Goal: Information Seeking & Learning: Learn about a topic

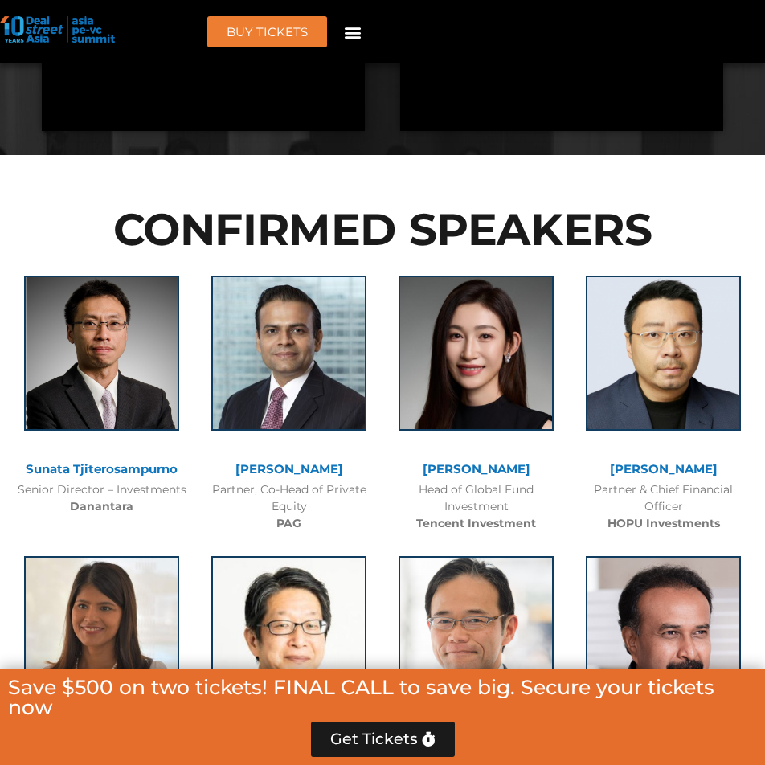
scroll to position [8358, 0]
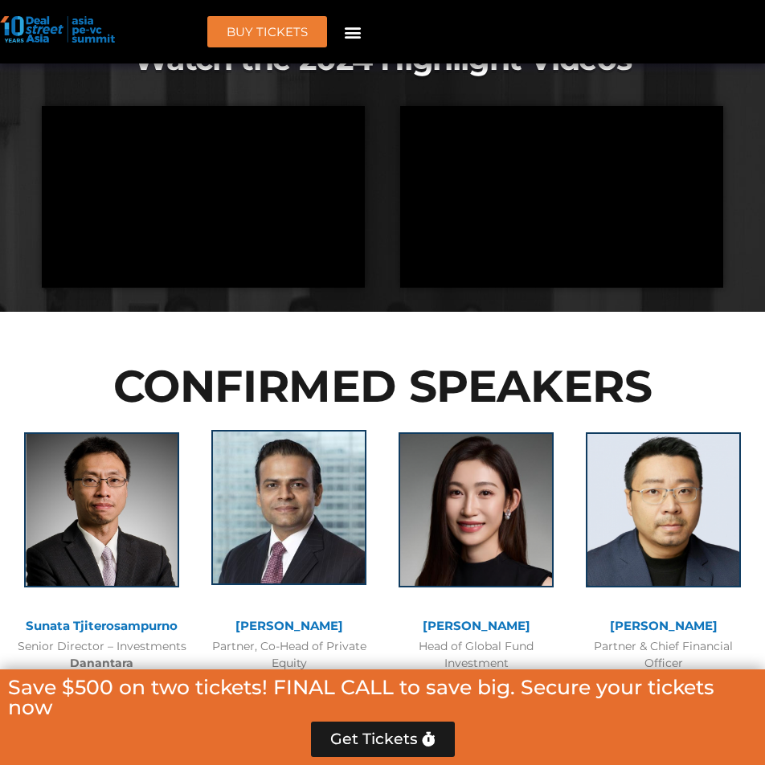
click at [326, 430] on img at bounding box center [288, 507] width 155 height 155
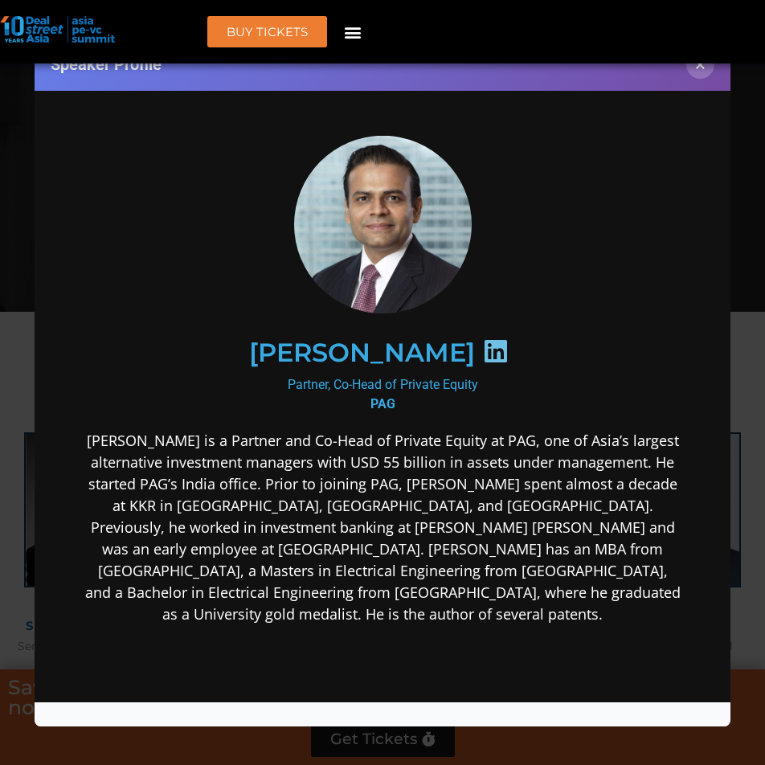
scroll to position [0, 0]
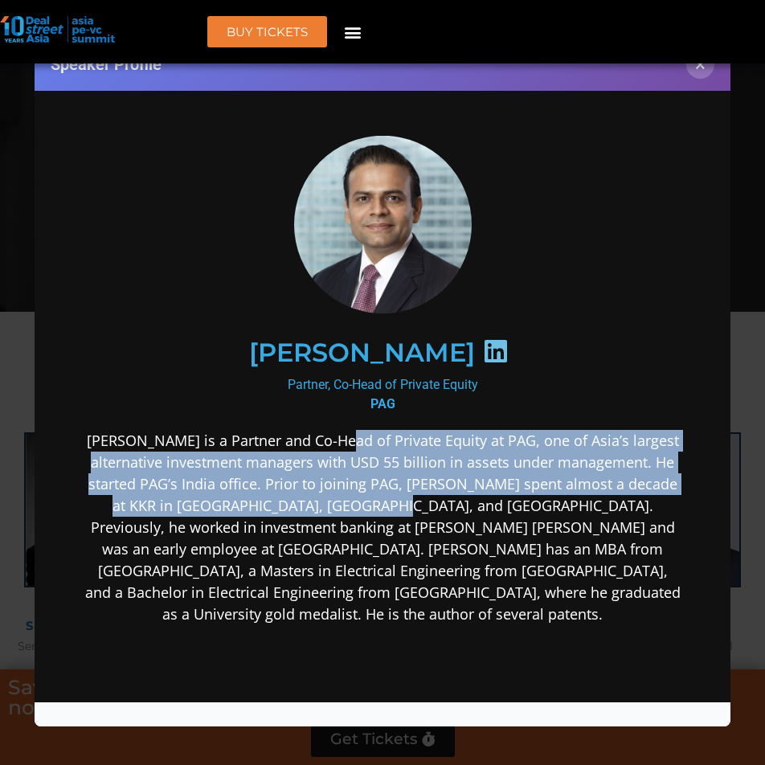
drag, startPoint x: 313, startPoint y: 434, endPoint x: 303, endPoint y: 512, distance: 78.5
click at [303, 512] on p "[PERSON_NAME] is a Partner and Co-Head of Private Equity at PAG, one of Asia’s …" at bounding box center [381, 526] width 597 height 195
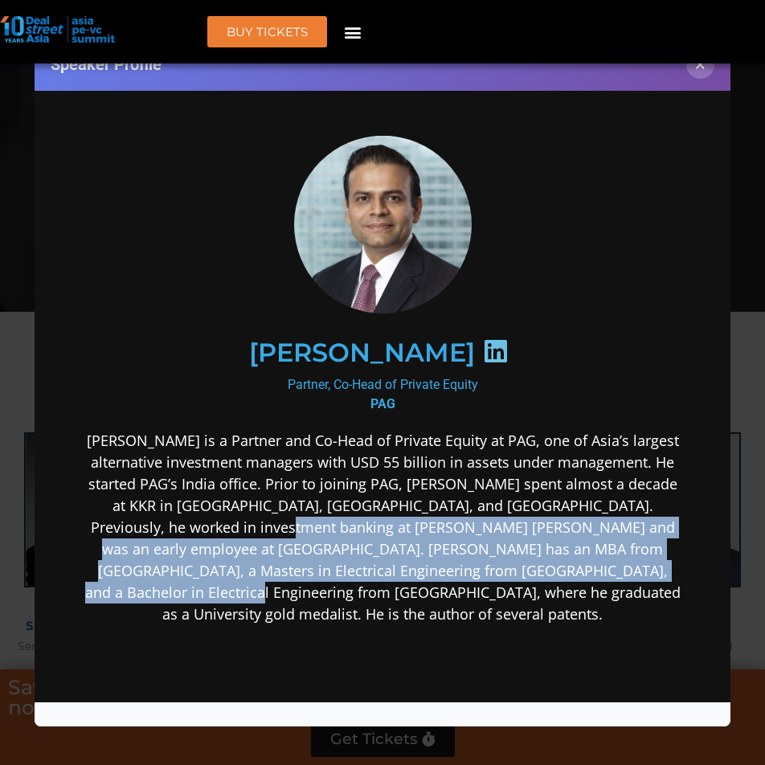
drag, startPoint x: 153, startPoint y: 530, endPoint x: 575, endPoint y: 566, distance: 423.4
click at [575, 566] on p "[PERSON_NAME] is a Partner and Co-Head of Private Equity at PAG, one of Asia’s …" at bounding box center [381, 526] width 597 height 195
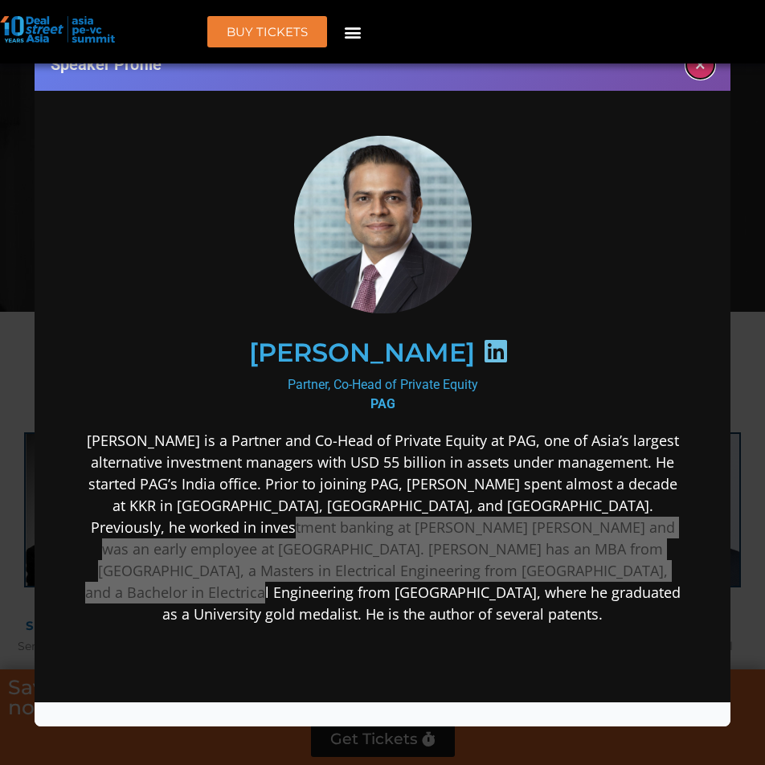
click at [709, 65] on button "×" at bounding box center [700, 65] width 28 height 28
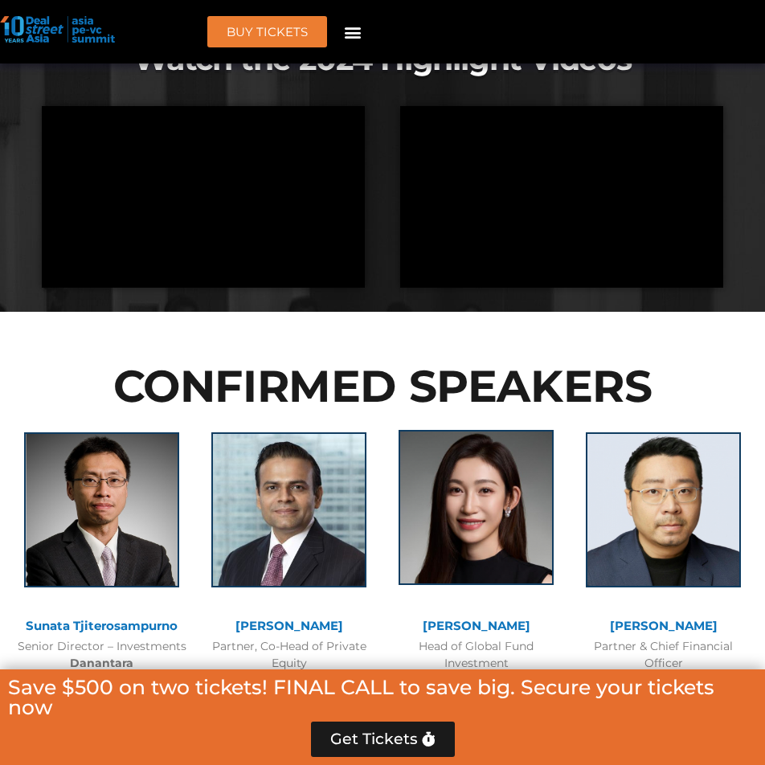
click at [483, 430] on img at bounding box center [476, 507] width 155 height 155
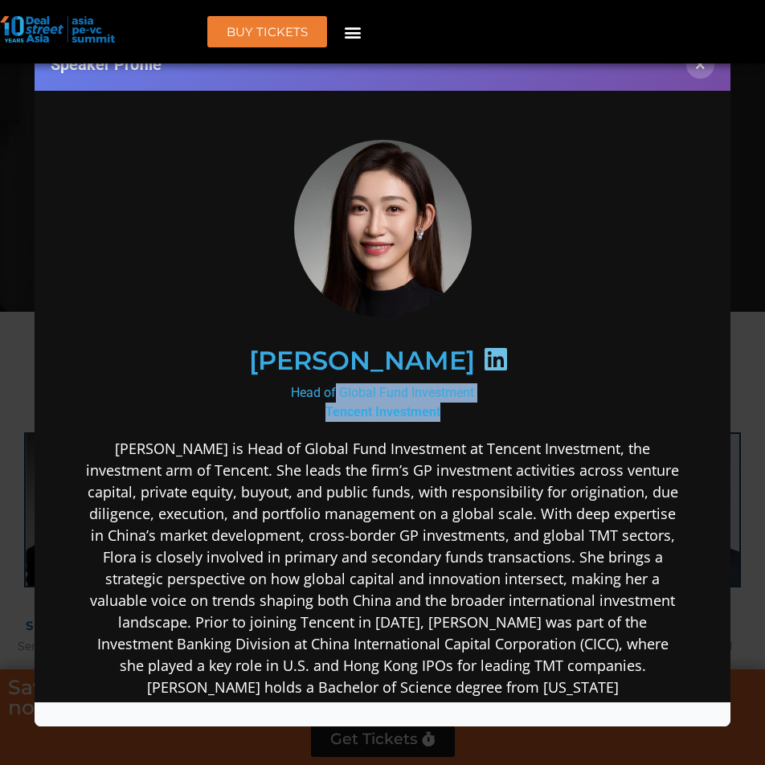
drag, startPoint x: 298, startPoint y: 397, endPoint x: 571, endPoint y: 403, distance: 273.3
click at [571, 403] on div "Head of Global Fund Investment Tencent Investment" at bounding box center [381, 402] width 597 height 39
click at [451, 545] on p "[PERSON_NAME] is Head of Global Fund Investment at Tencent Investment, the inve…" at bounding box center [381, 578] width 597 height 282
click at [311, 147] on img at bounding box center [382, 228] width 178 height 186
click at [312, 244] on img at bounding box center [382, 228] width 178 height 186
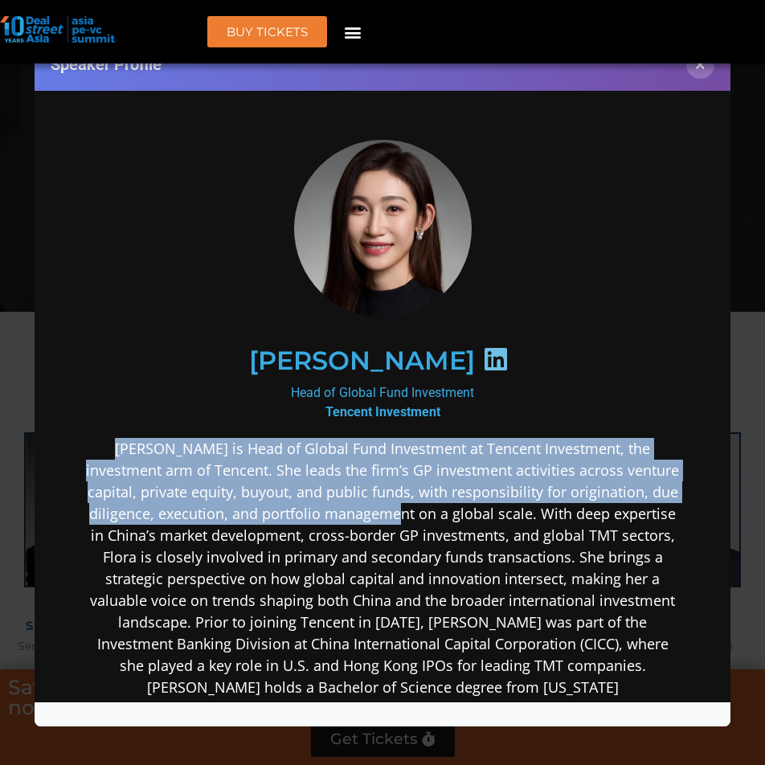
drag, startPoint x: 227, startPoint y: 469, endPoint x: 418, endPoint y: 514, distance: 196.3
click at [418, 514] on div "[PERSON_NAME] Head of Global Fund Investment Tencent Investment" at bounding box center [382, 554] width 664 height 905
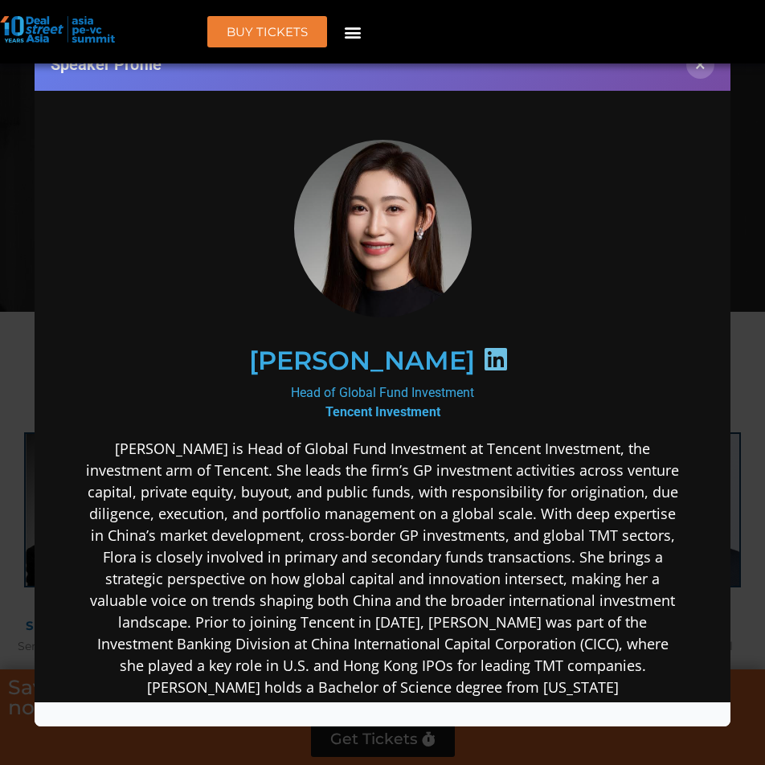
click at [413, 596] on p "[PERSON_NAME] is Head of Global Fund Investment at Tencent Investment, the inve…" at bounding box center [381, 578] width 597 height 282
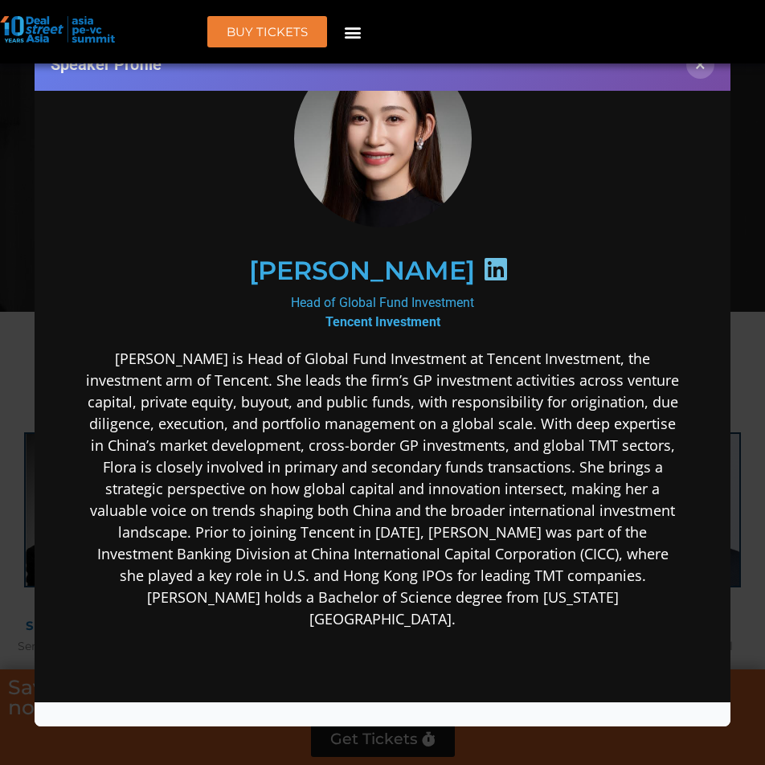
scroll to position [80, 0]
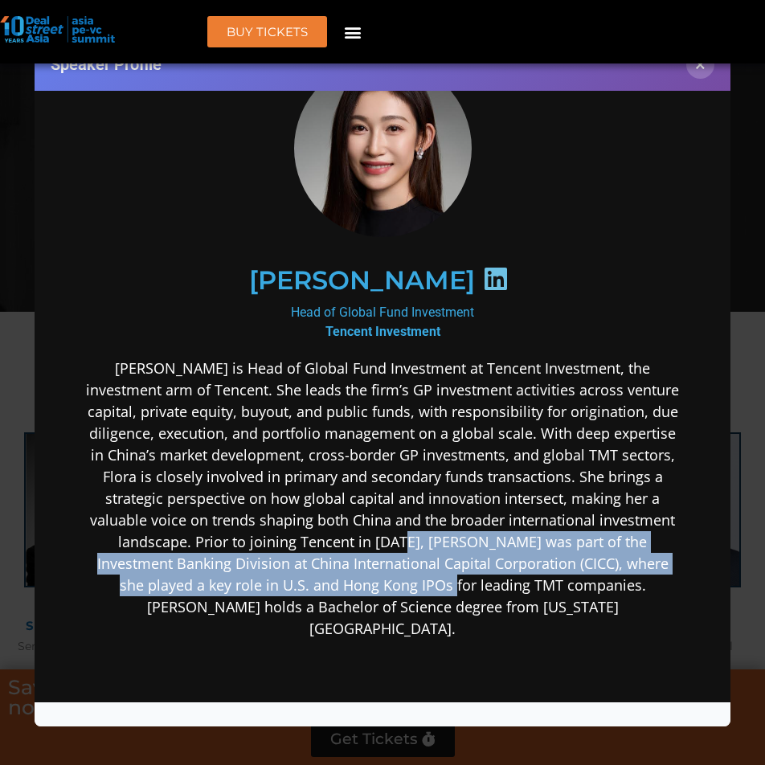
drag, startPoint x: 398, startPoint y: 530, endPoint x: 386, endPoint y: 584, distance: 56.0
click at [386, 578] on p "[PERSON_NAME] is Head of Global Fund Investment at Tencent Investment, the inve…" at bounding box center [381, 498] width 597 height 282
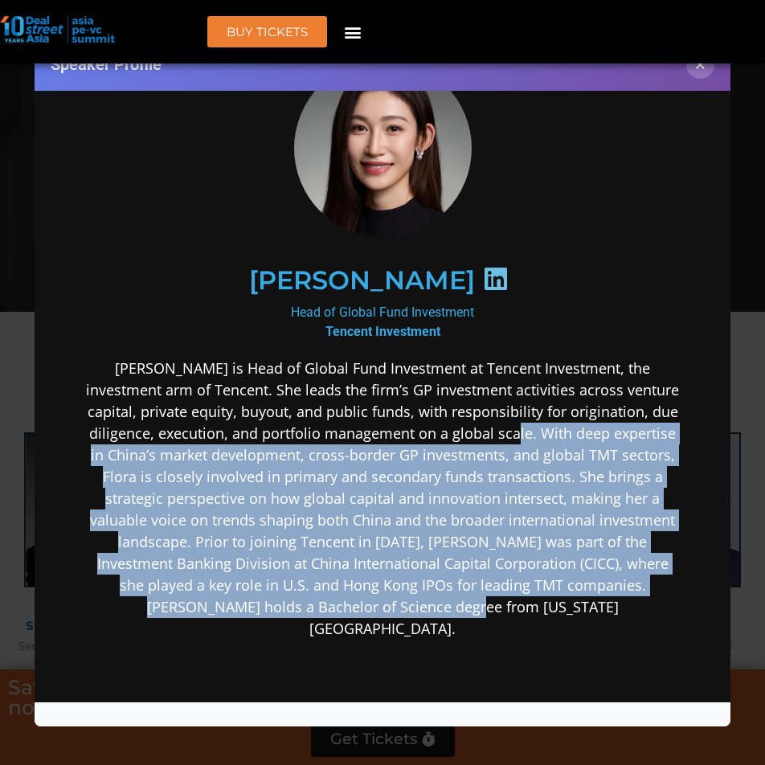
drag, startPoint x: 538, startPoint y: 595, endPoint x: 530, endPoint y: 433, distance: 162.5
click at [530, 433] on p "[PERSON_NAME] is Head of Global Fund Investment at Tencent Investment, the inve…" at bounding box center [381, 498] width 597 height 282
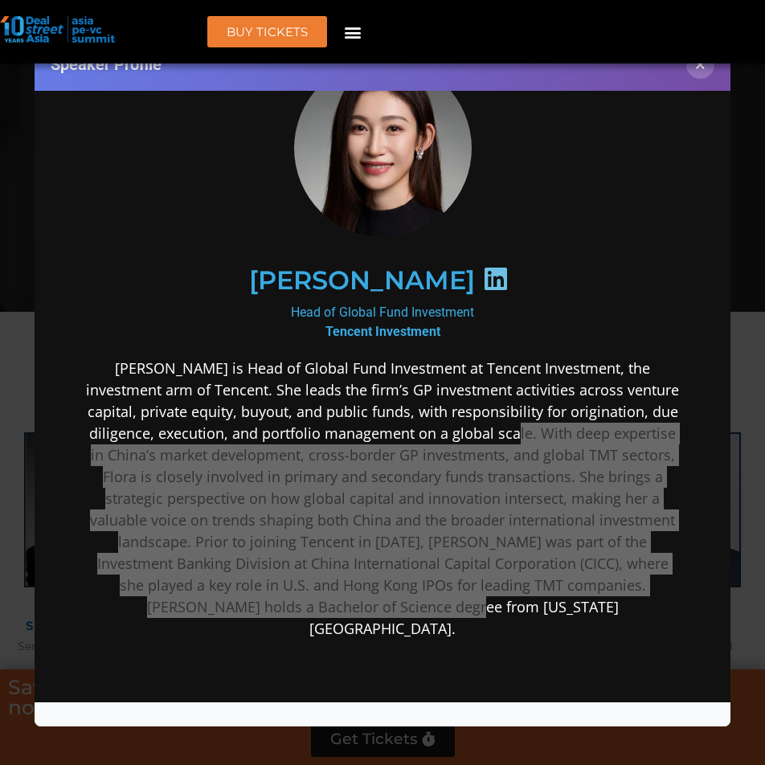
click at [374, 735] on div "Speaker Profile ×" at bounding box center [382, 382] width 765 height 765
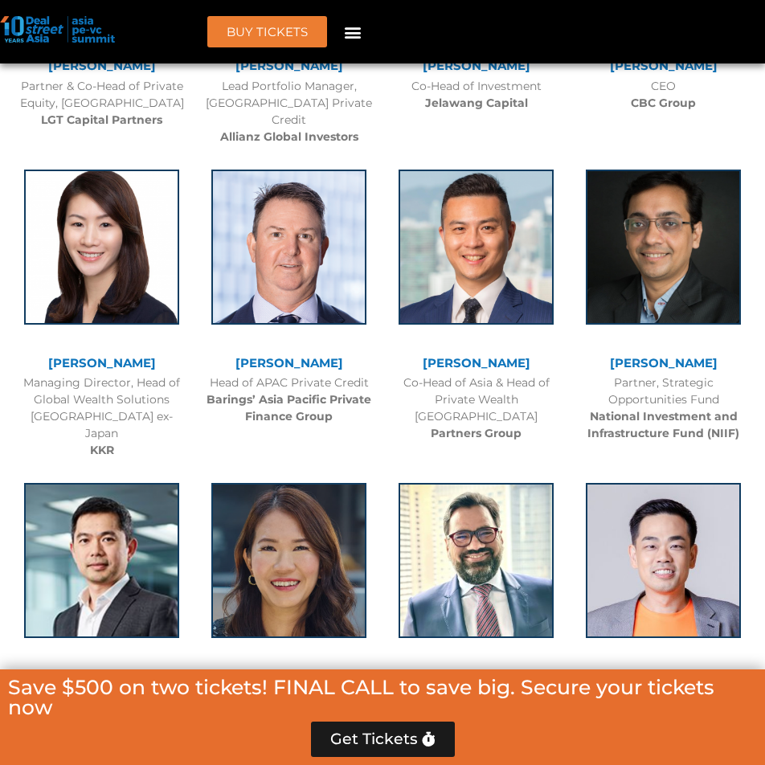
scroll to position [9563, 0]
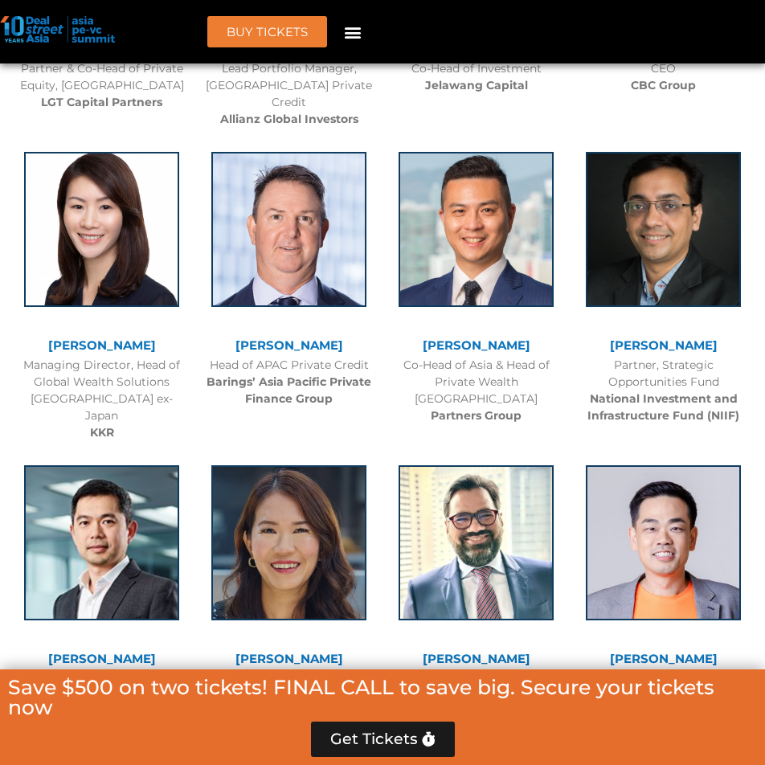
click at [671, 465] on img at bounding box center [663, 542] width 155 height 155
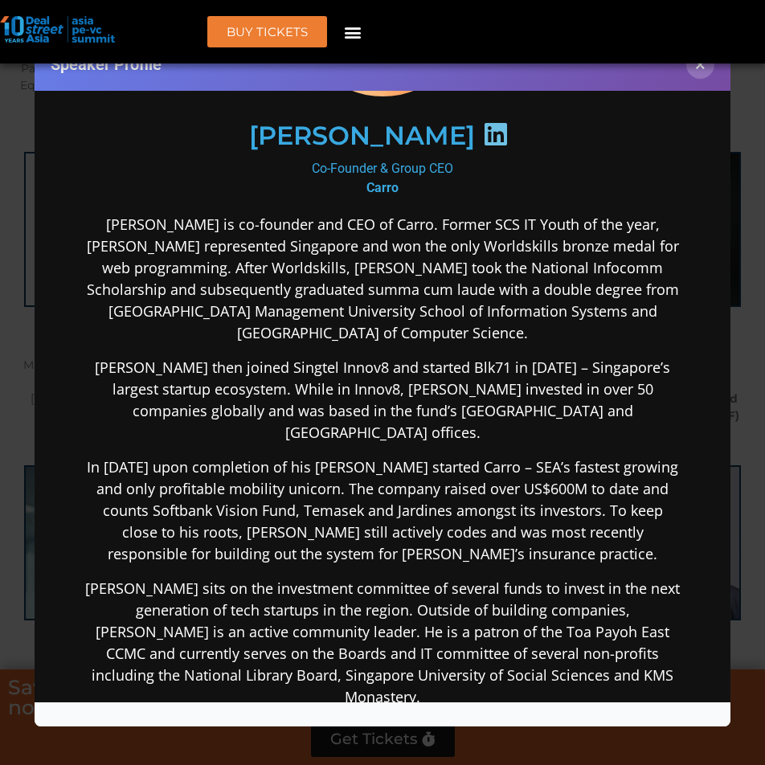
scroll to position [241, 0]
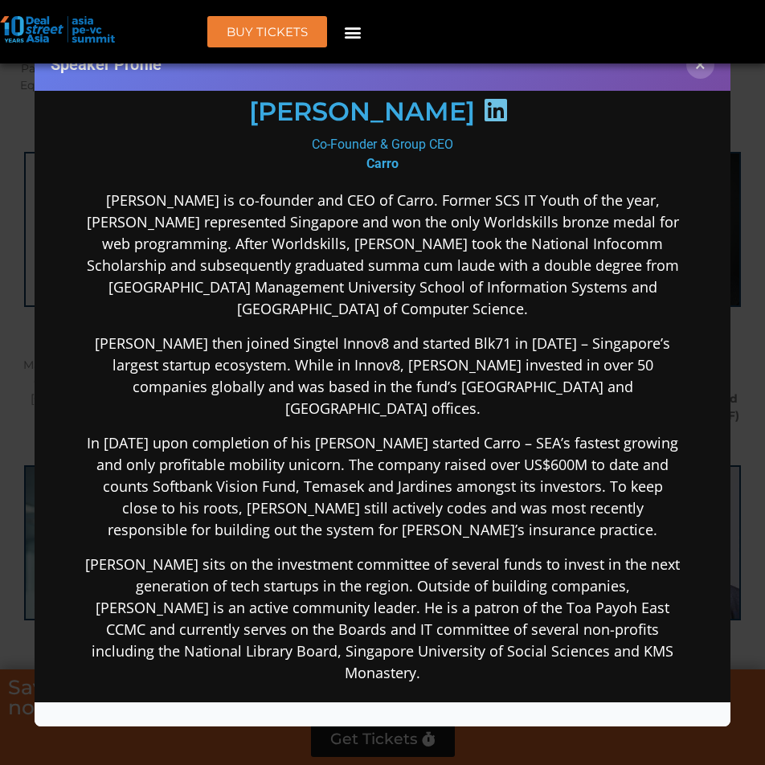
click at [446, 755] on div "Speaker Profile ×" at bounding box center [382, 382] width 765 height 765
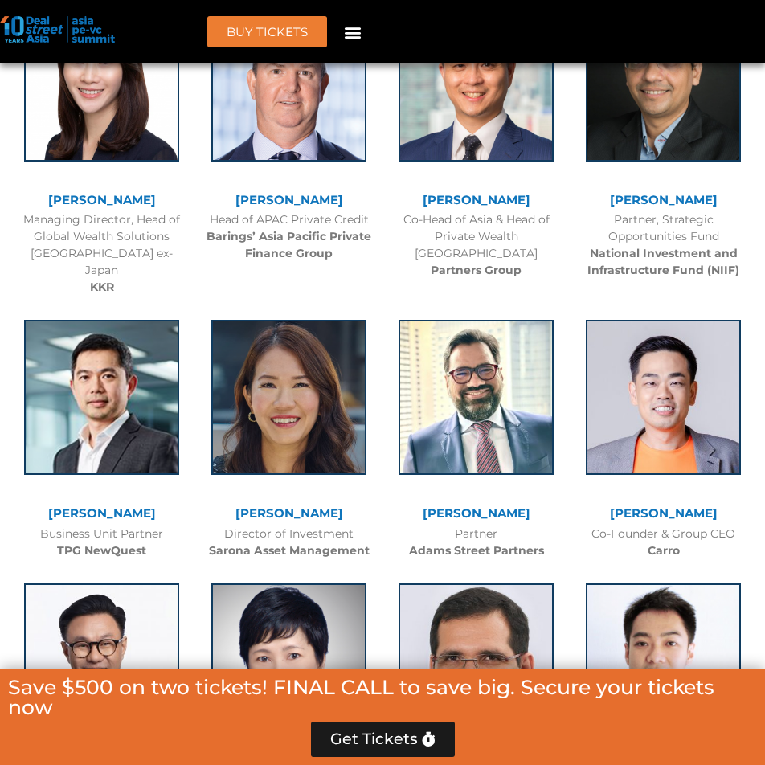
scroll to position [9724, 0]
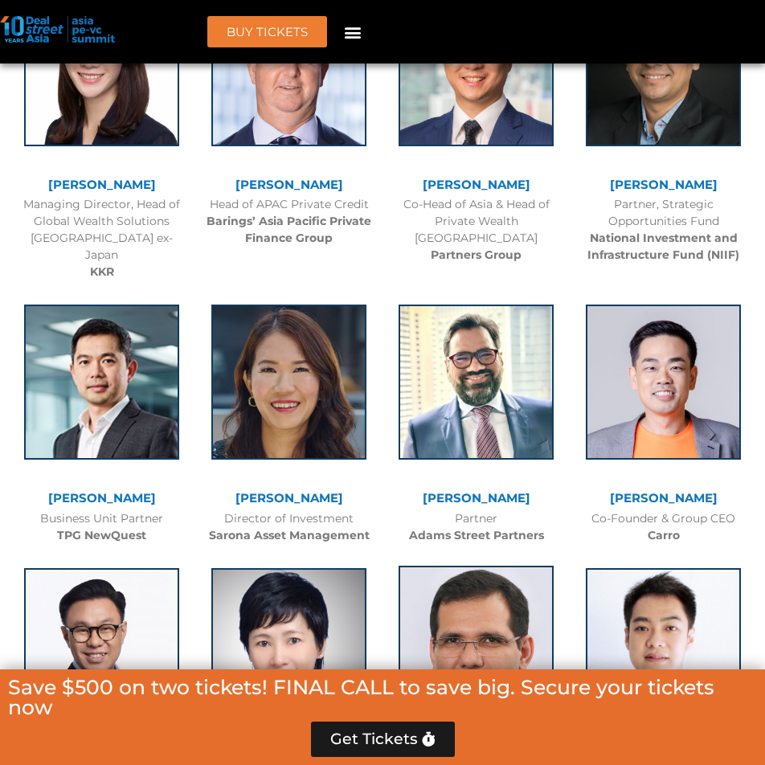
click at [465, 566] on img at bounding box center [476, 643] width 155 height 155
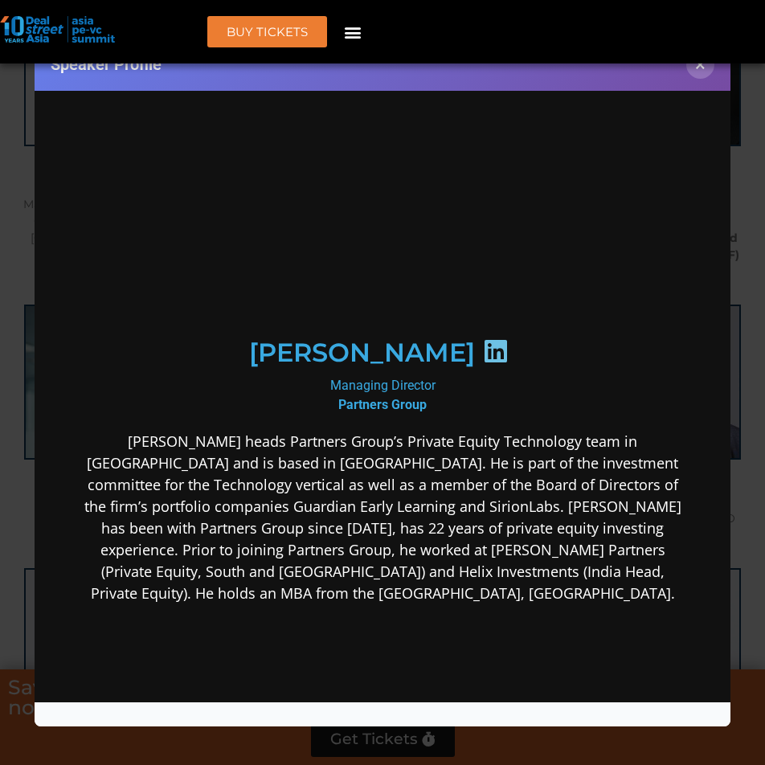
scroll to position [0, 0]
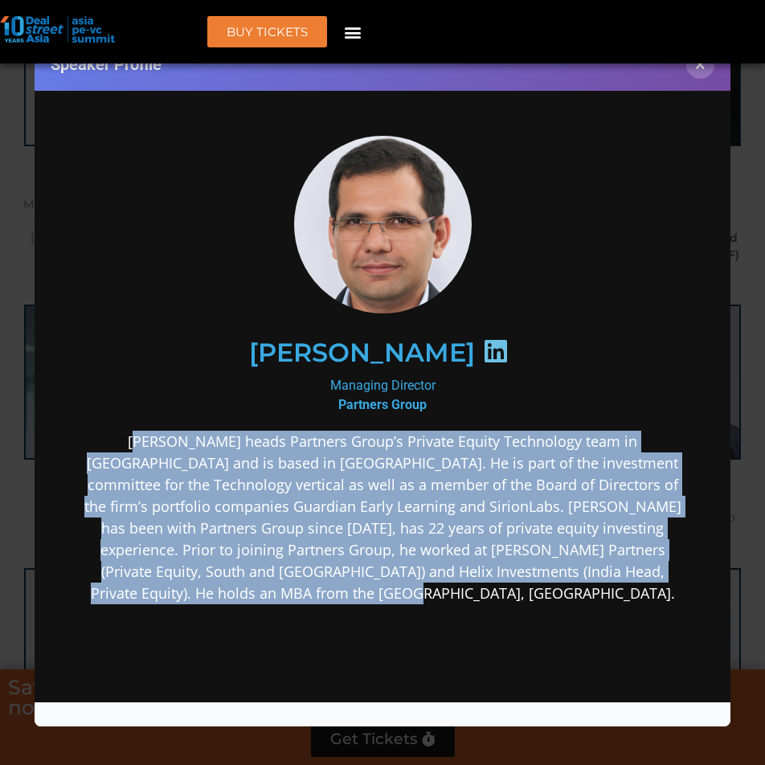
drag, startPoint x: 105, startPoint y: 440, endPoint x: 530, endPoint y: 591, distance: 451.4
click at [530, 591] on p "[PERSON_NAME] heads Partners Group’s Private Equity Technology team in [GEOGRAP…" at bounding box center [381, 517] width 597 height 174
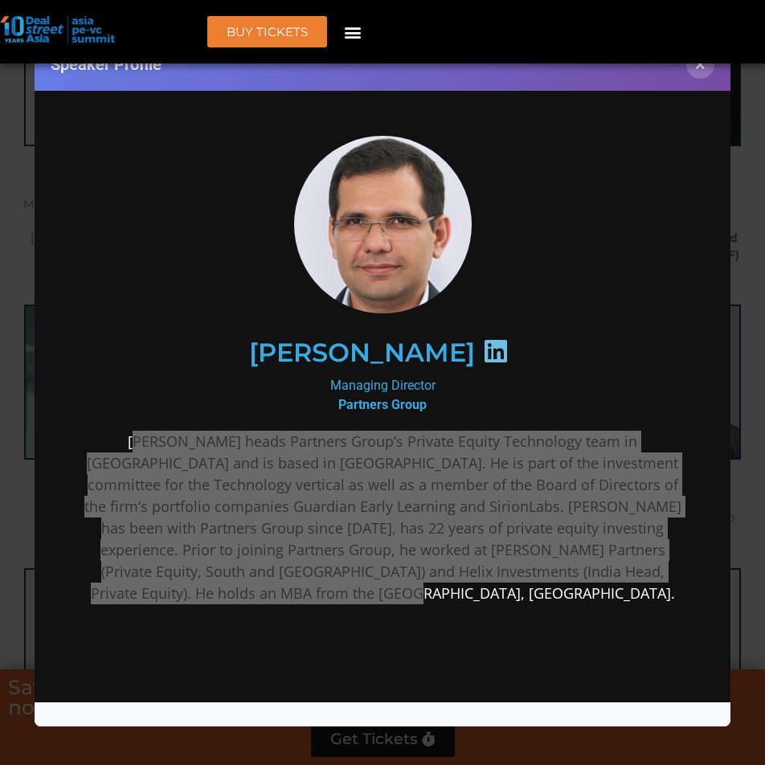
click at [327, 733] on div "Speaker Profile ×" at bounding box center [382, 382] width 765 height 765
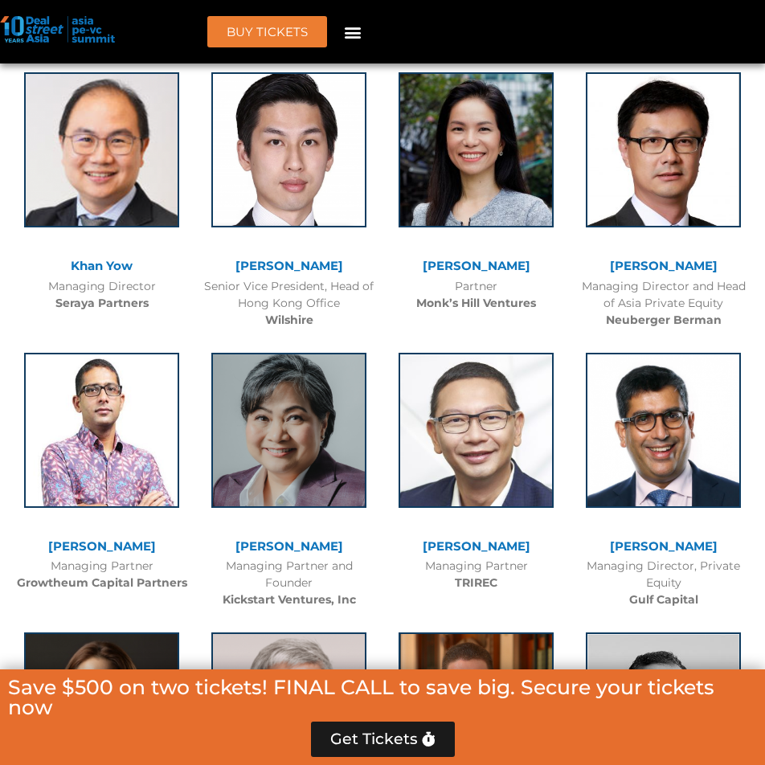
scroll to position [10528, 0]
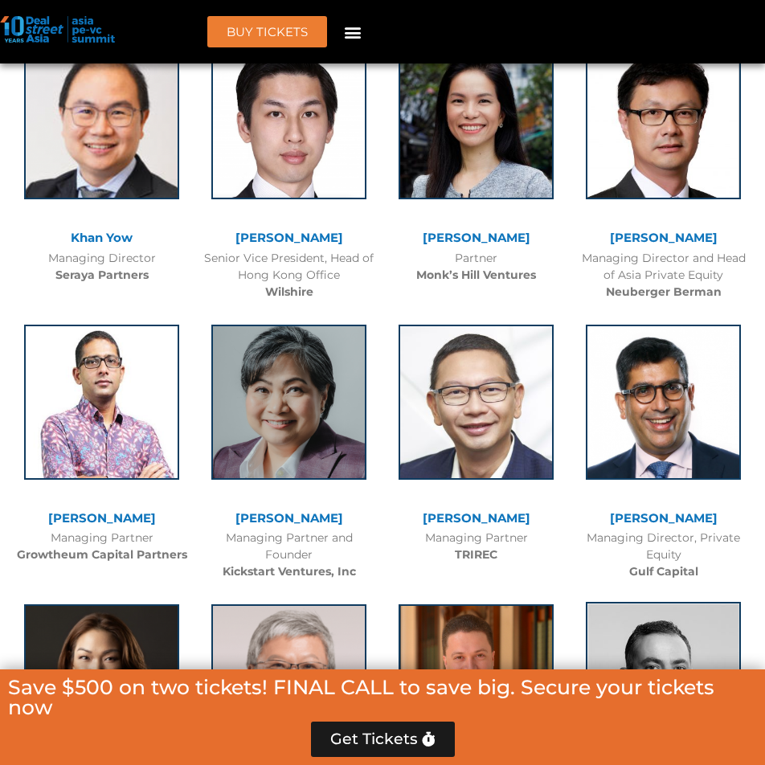
click at [688, 602] on img at bounding box center [663, 679] width 155 height 155
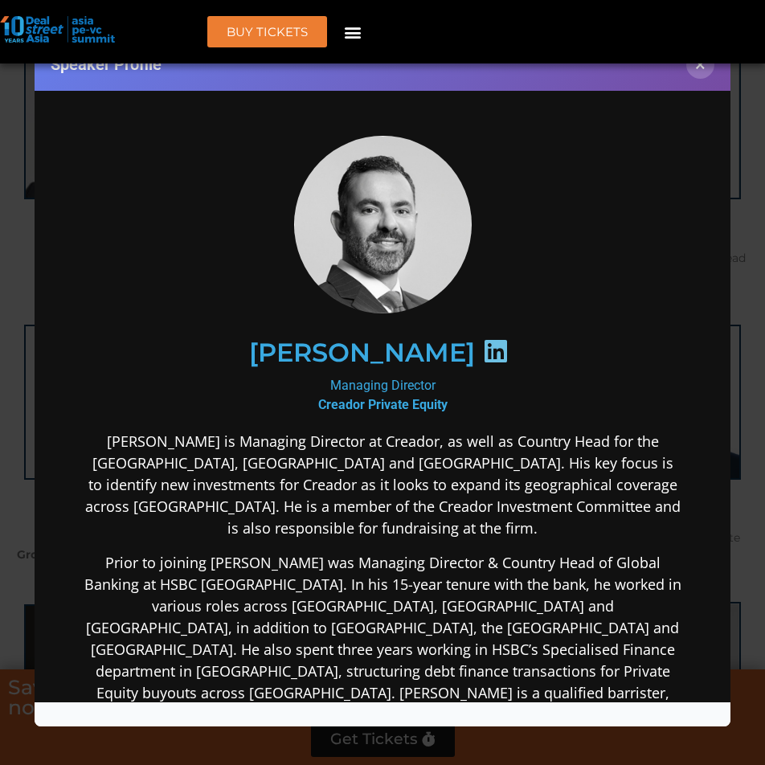
scroll to position [0, 0]
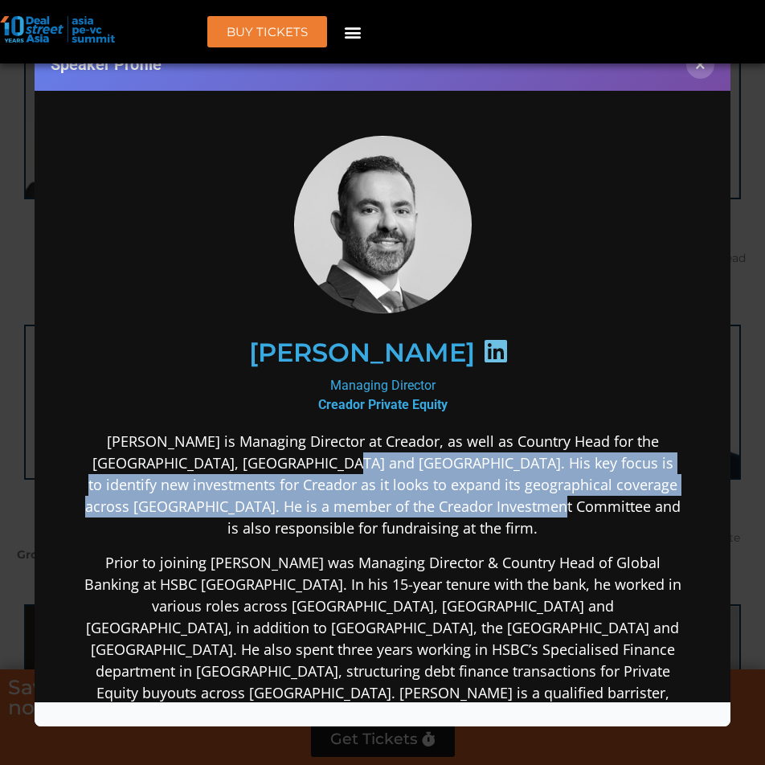
drag, startPoint x: 286, startPoint y: 459, endPoint x: 483, endPoint y: 501, distance: 201.4
click at [483, 501] on p "[PERSON_NAME] is Managing Director at Creador, as well as Country Head for the …" at bounding box center [381, 484] width 597 height 108
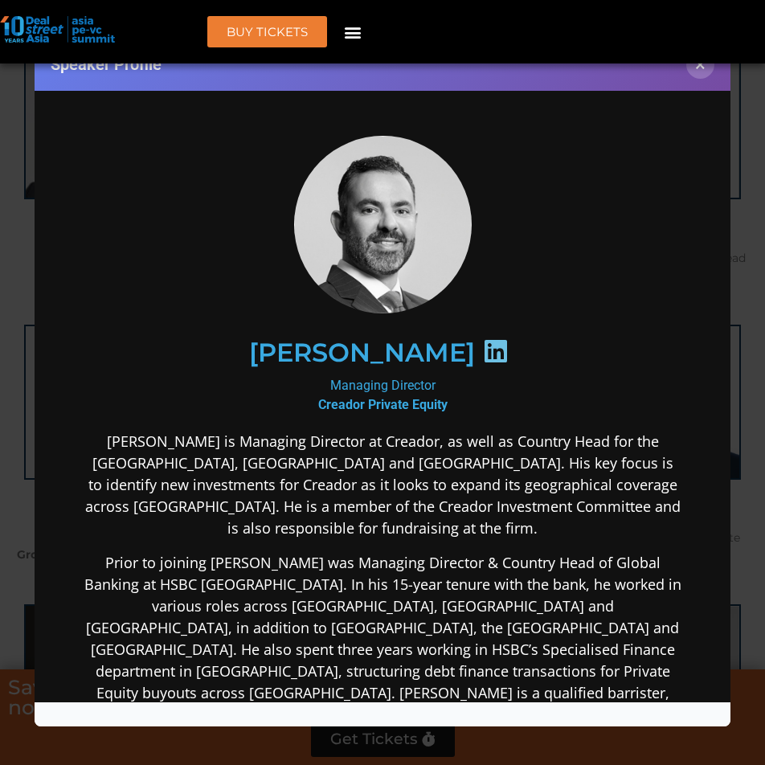
click at [391, 557] on p "Prior to joining [PERSON_NAME] was Managing Director & Country Head of Global B…" at bounding box center [381, 681] width 597 height 260
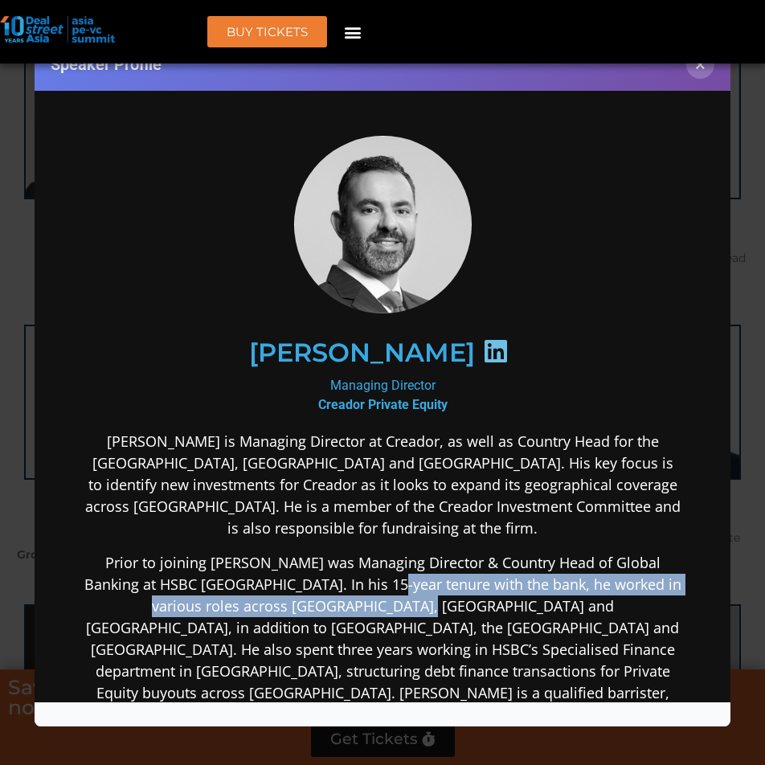
drag, startPoint x: 391, startPoint y: 557, endPoint x: 386, endPoint y: 572, distance: 16.3
click at [386, 572] on p "Prior to joining [PERSON_NAME] was Managing Director & Country Head of Global B…" at bounding box center [381, 681] width 597 height 260
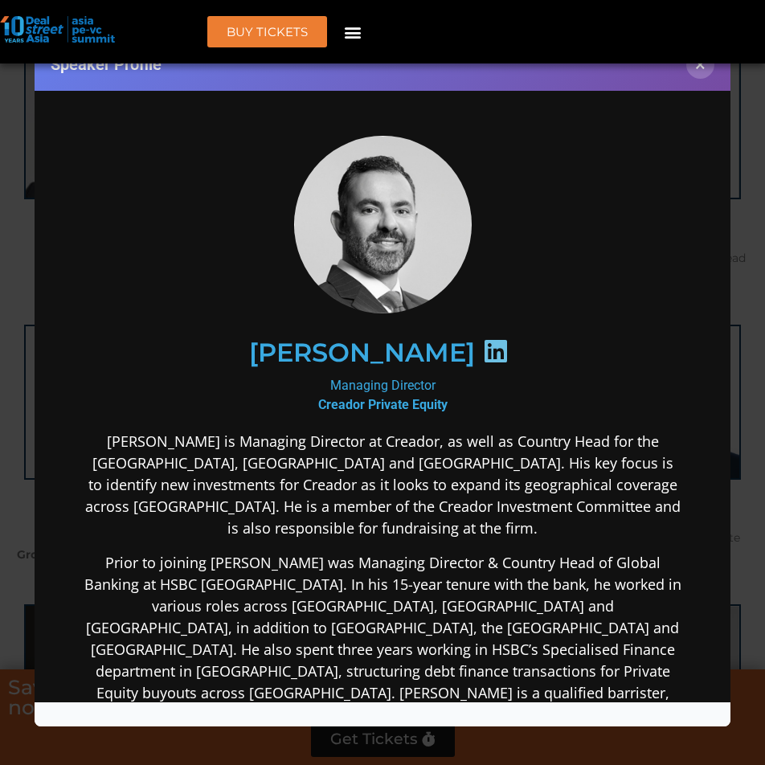
click at [358, 649] on p "Prior to joining [PERSON_NAME] was Managing Director & Country Head of Global B…" at bounding box center [381, 681] width 597 height 260
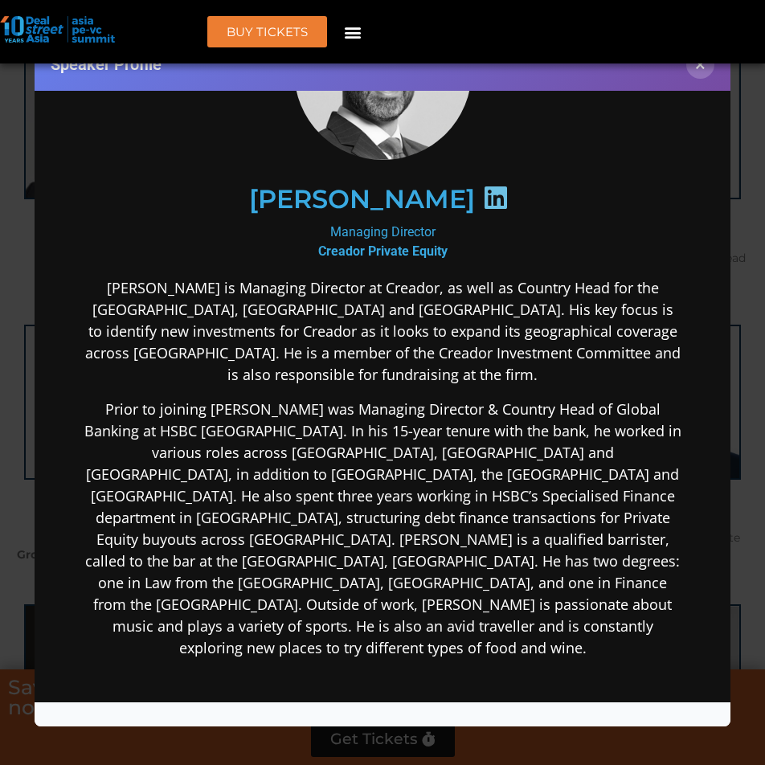
scroll to position [161, 0]
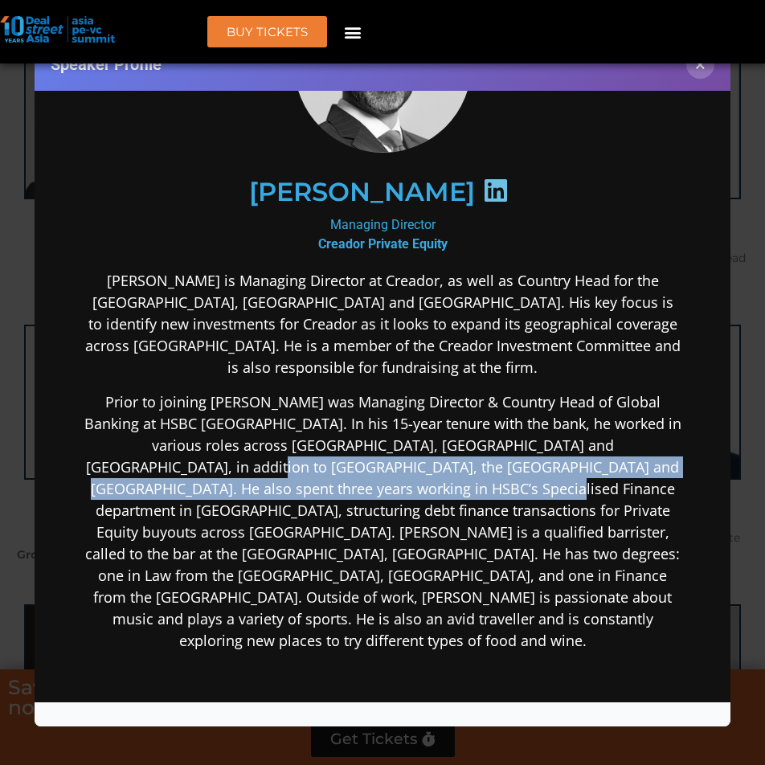
drag, startPoint x: 151, startPoint y: 447, endPoint x: 406, endPoint y: 458, distance: 255.0
click at [406, 458] on p "Prior to joining [PERSON_NAME] was Managing Director & Country Head of Global B…" at bounding box center [381, 521] width 597 height 260
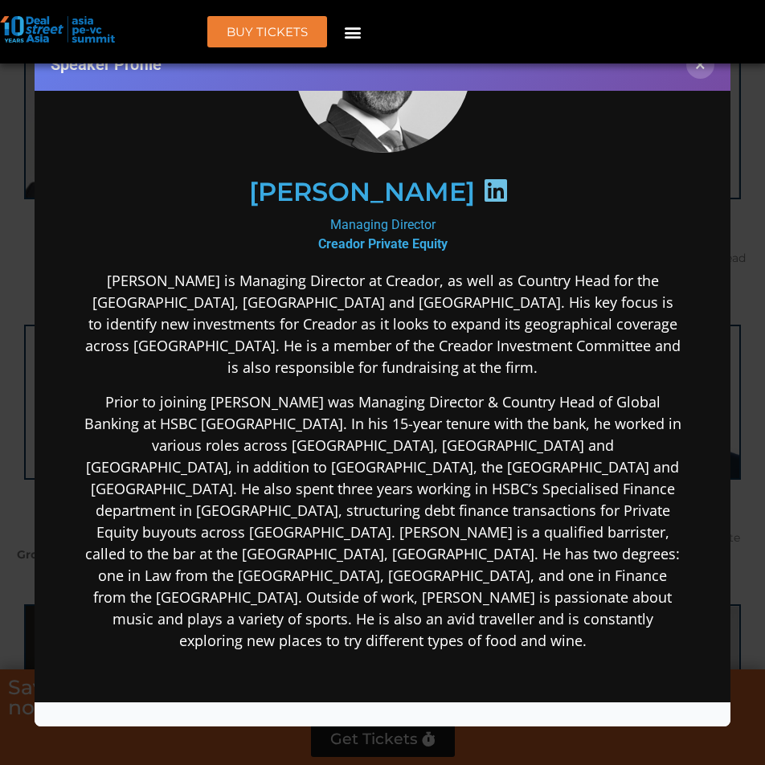
click at [307, 485] on p "Prior to joining [PERSON_NAME] was Managing Director & Country Head of Global B…" at bounding box center [381, 521] width 597 height 260
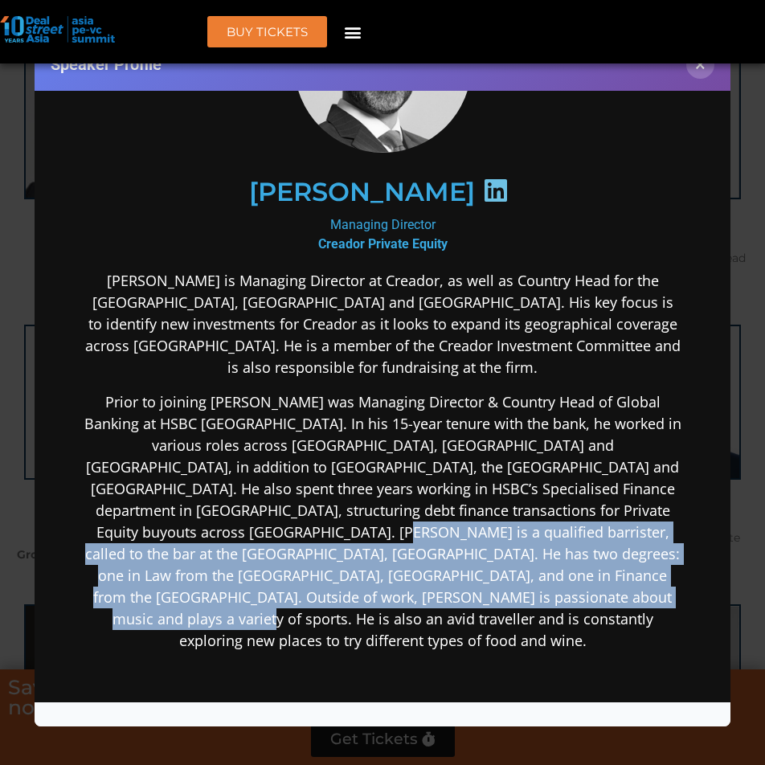
drag, startPoint x: 200, startPoint y: 505, endPoint x: 671, endPoint y: 576, distance: 476.3
click at [671, 576] on div "[PERSON_NAME]​ Managing Director Creador Private Equity [PERSON_NAME] is Managi…" at bounding box center [382, 439] width 664 height 997
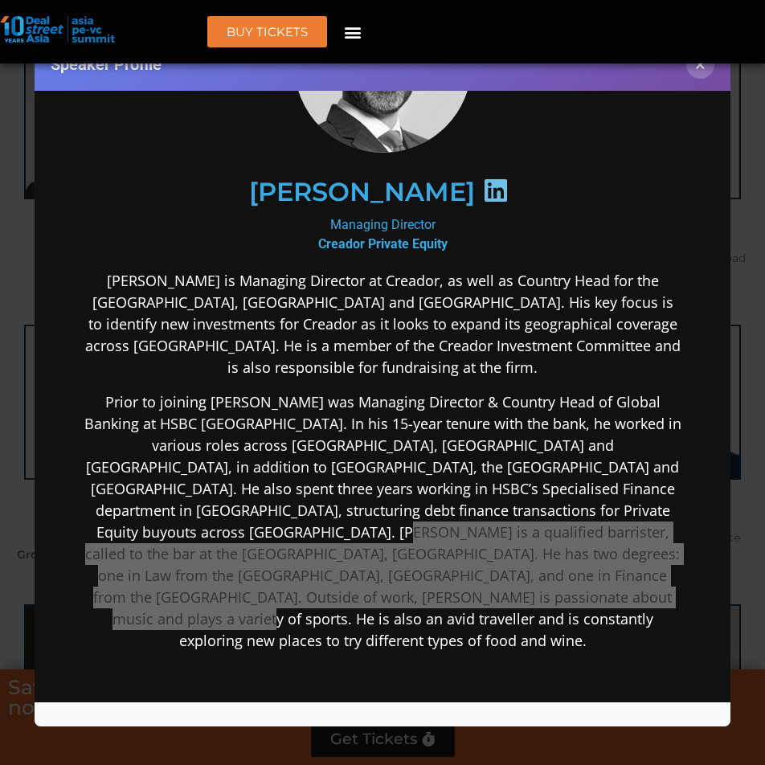
click at [552, 755] on div "Speaker Profile ×" at bounding box center [382, 382] width 765 height 765
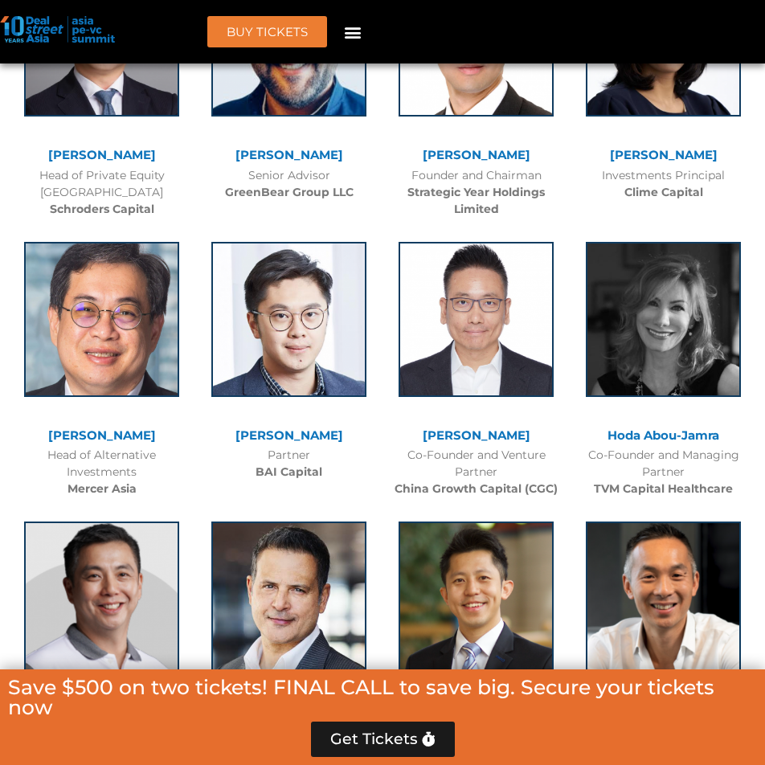
scroll to position [12376, 0]
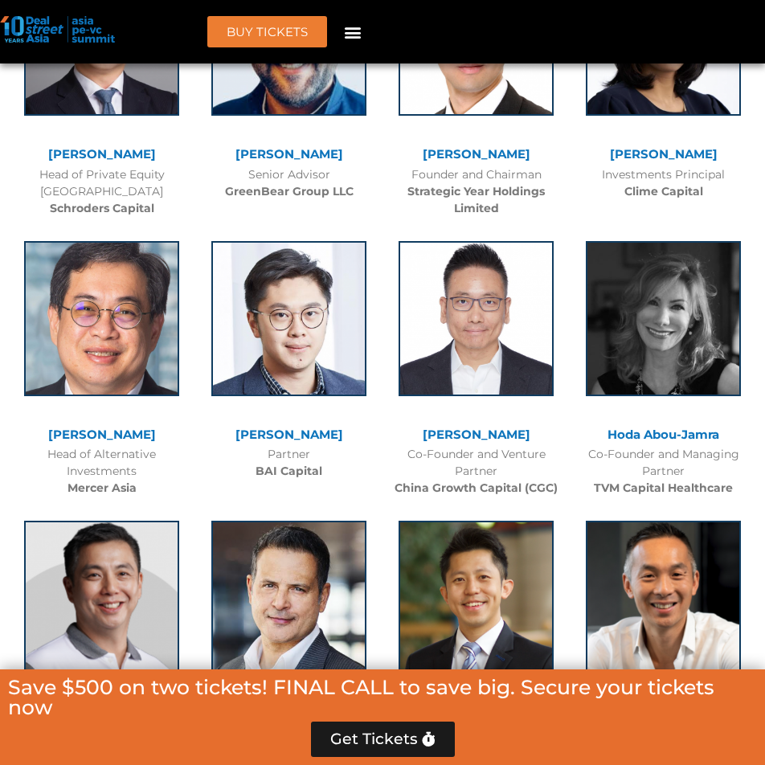
drag, startPoint x: 115, startPoint y: 456, endPoint x: 75, endPoint y: 446, distance: 41.5
click at [75, 744] on b "VNG Group" at bounding box center [102, 751] width 66 height 14
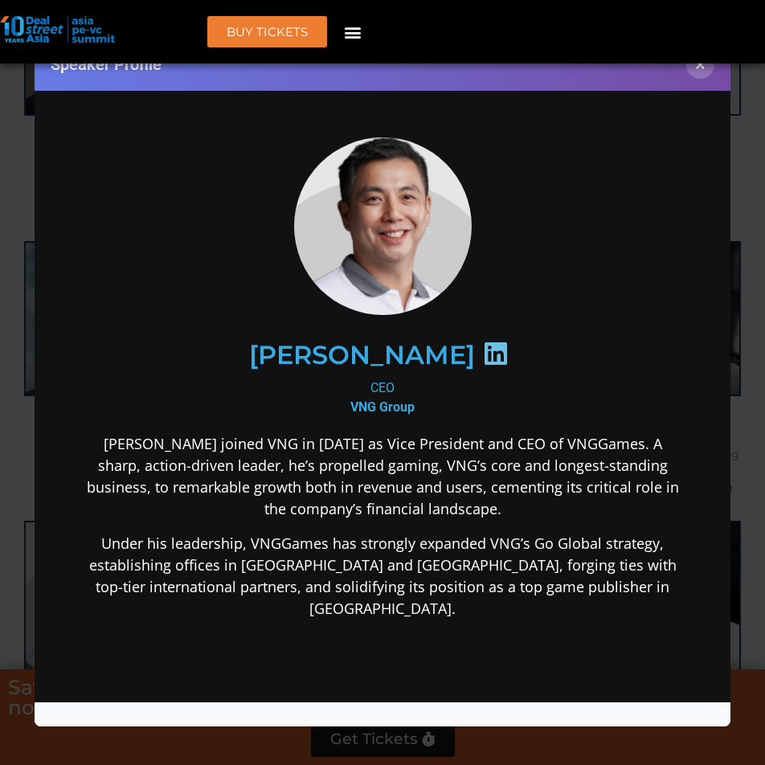
click at [12, 460] on div "Speaker Profile ×" at bounding box center [382, 382] width 765 height 765
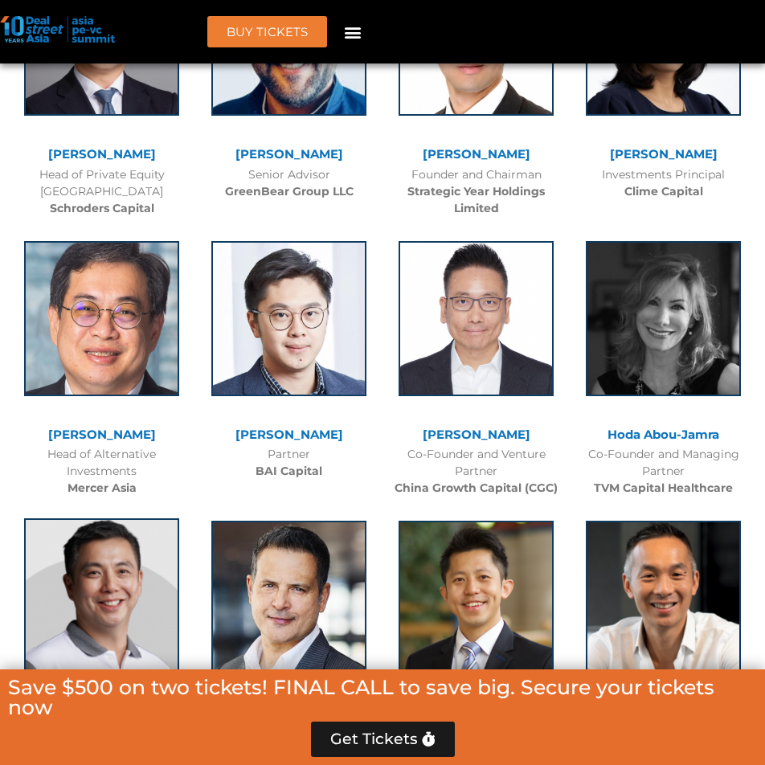
click at [166, 518] on img at bounding box center [101, 595] width 155 height 155
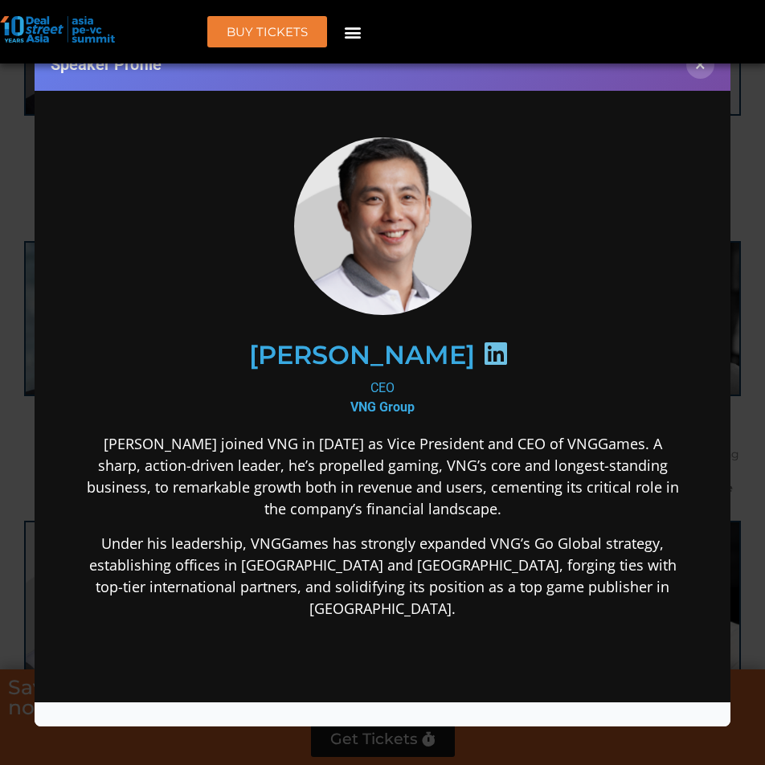
scroll to position [0, 0]
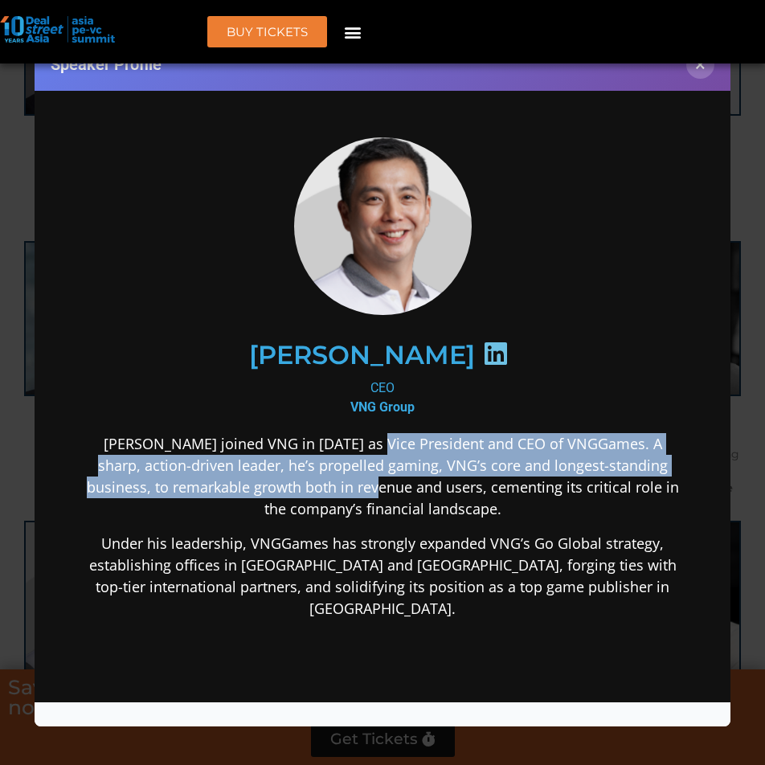
drag, startPoint x: 366, startPoint y: 469, endPoint x: 367, endPoint y: 489, distance: 21.0
click at [367, 489] on p "[PERSON_NAME] joined VNG in [DATE] as Vice President and CEO of VNGGames. A sha…" at bounding box center [381, 475] width 597 height 87
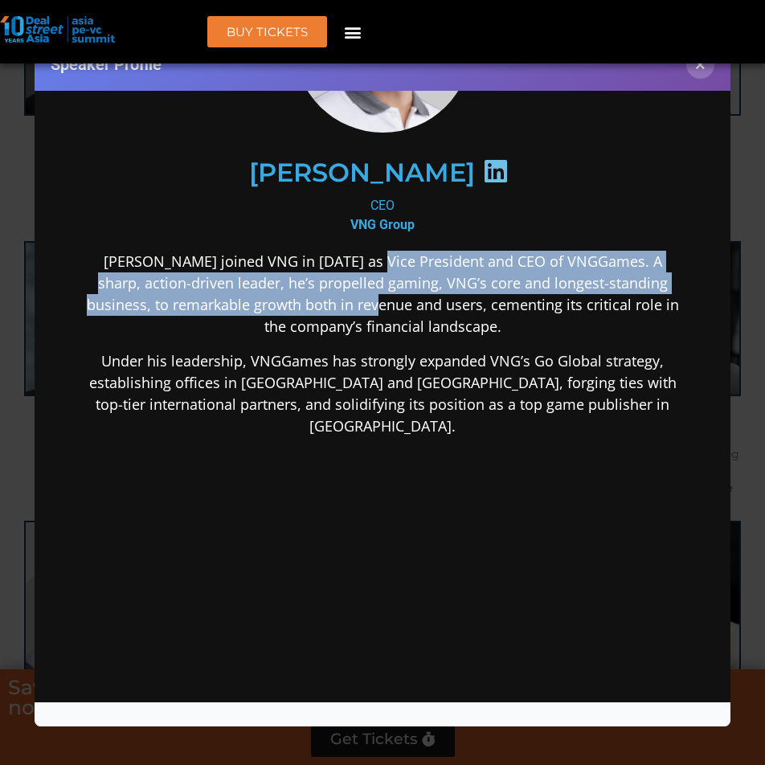
scroll to position [195, 0]
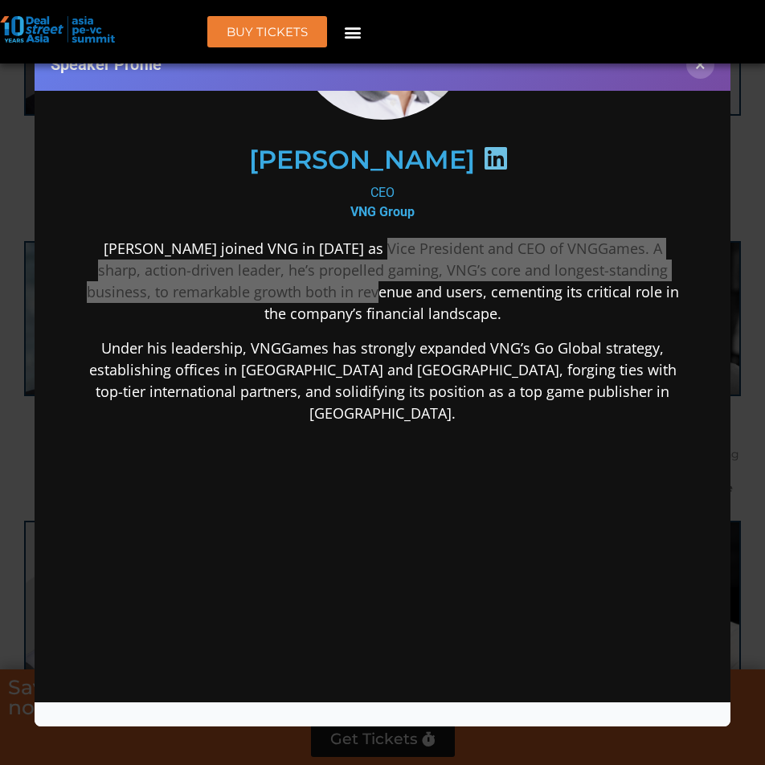
click at [15, 511] on div "Speaker Profile ×" at bounding box center [382, 382] width 765 height 765
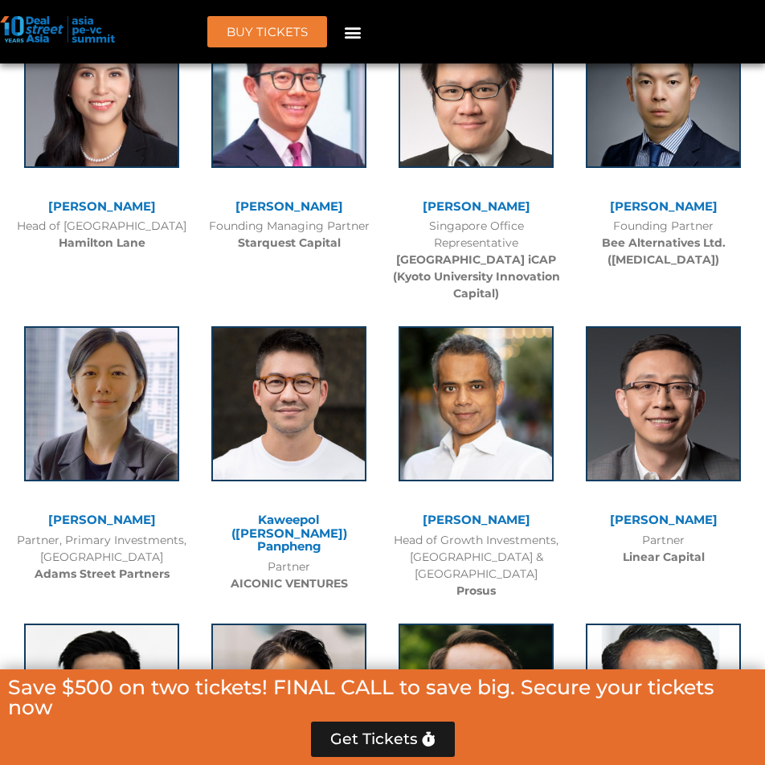
scroll to position [13180, 0]
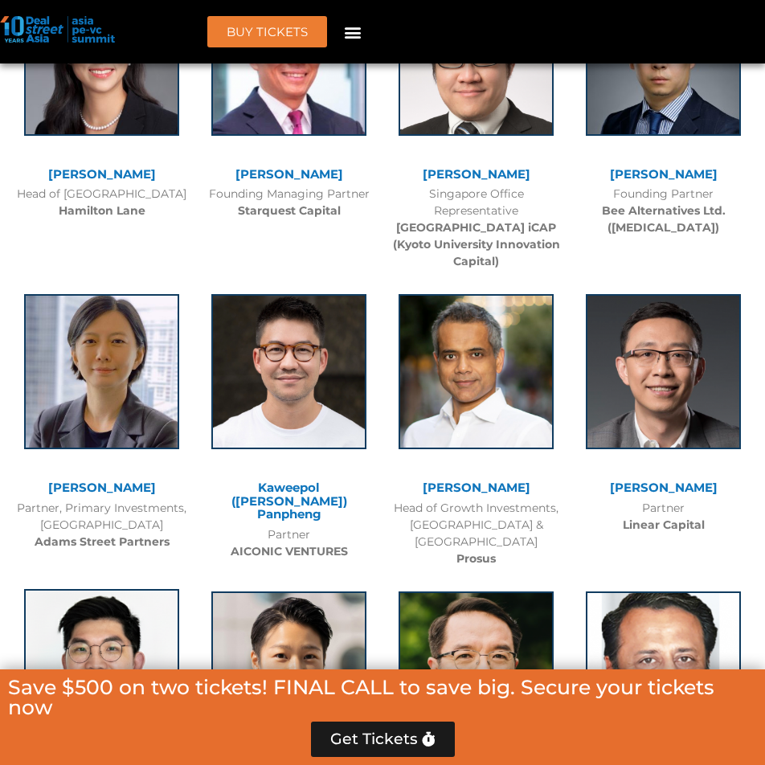
click at [115, 589] on img at bounding box center [101, 666] width 155 height 155
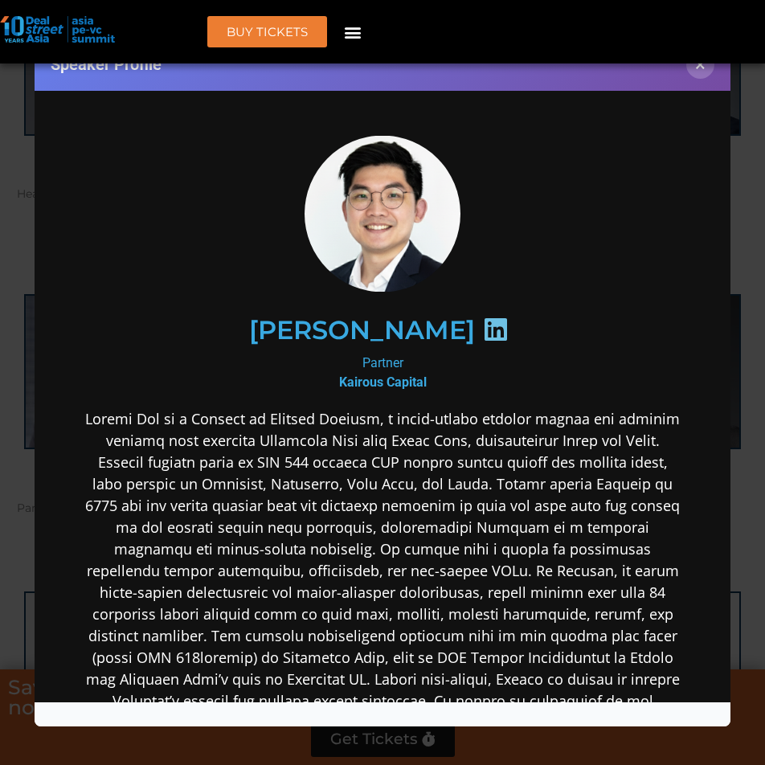
scroll to position [0, 0]
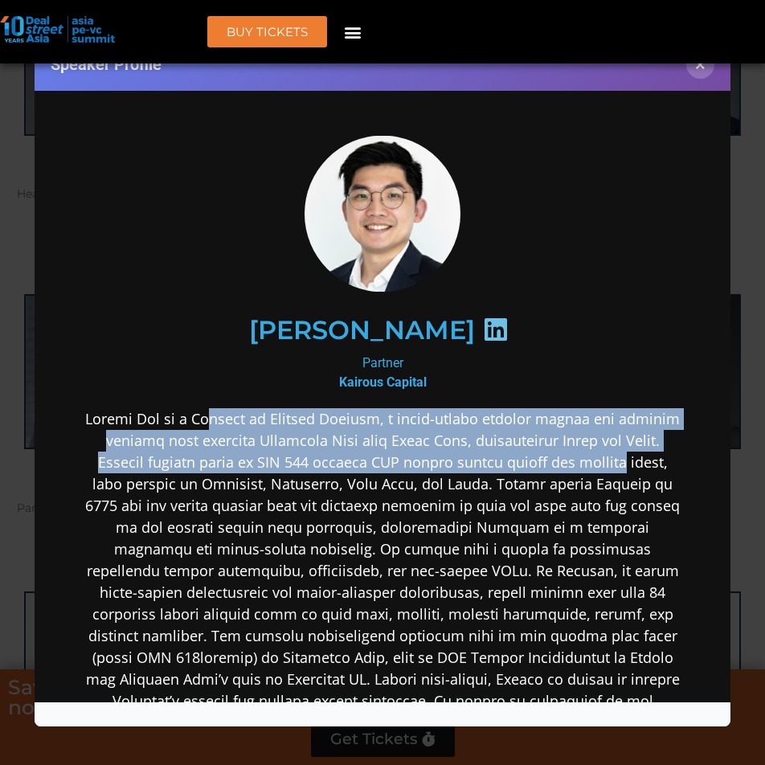
drag, startPoint x: 210, startPoint y: 424, endPoint x: 675, endPoint y: 462, distance: 466.8
click at [675, 462] on div "[PERSON_NAME] Partner Kairous Capital" at bounding box center [382, 615] width 664 height 1026
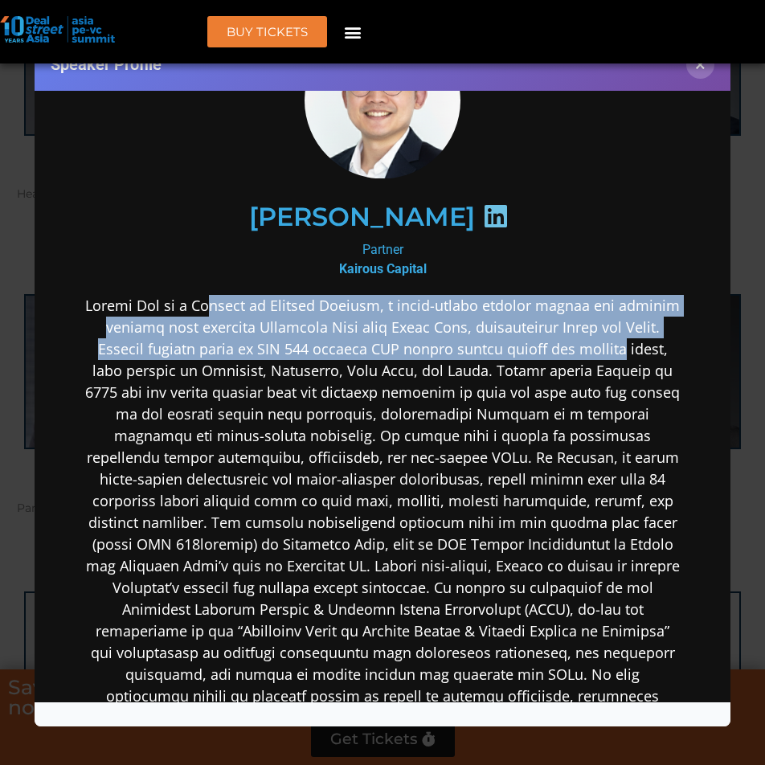
scroll to position [161, 0]
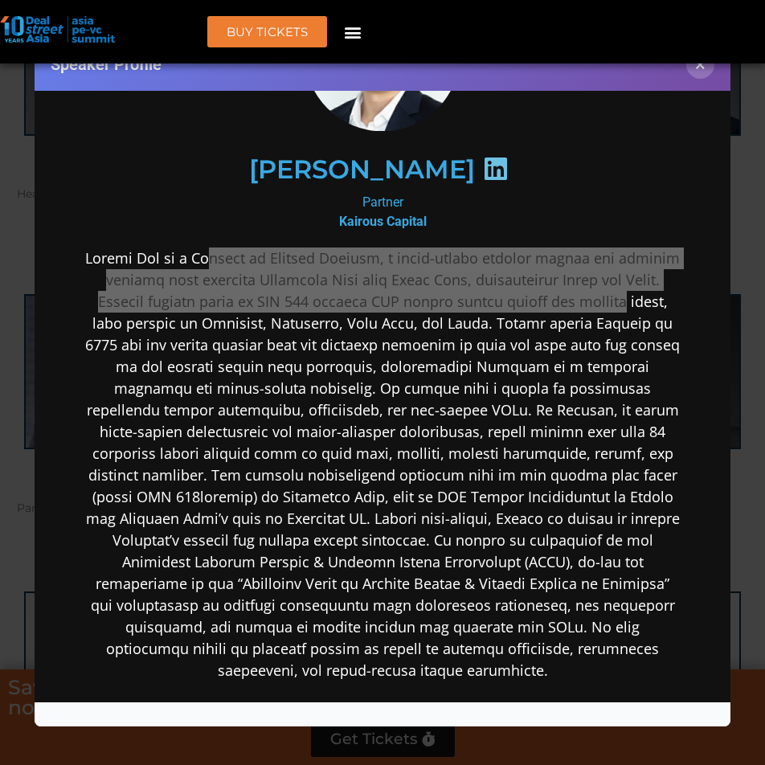
click at [526, 737] on div "Speaker Profile ×" at bounding box center [382, 382] width 765 height 765
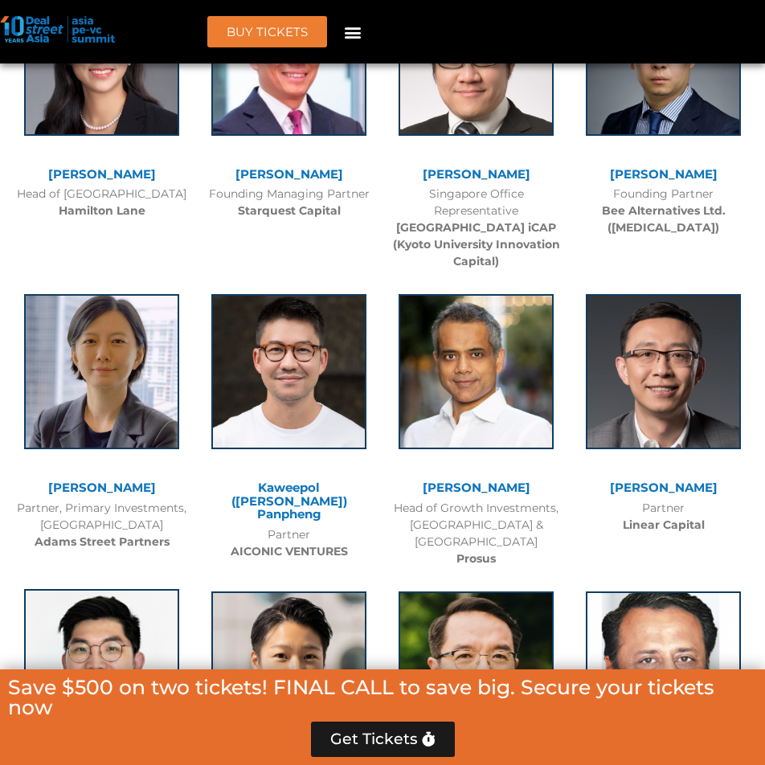
click at [111, 589] on img at bounding box center [101, 666] width 155 height 155
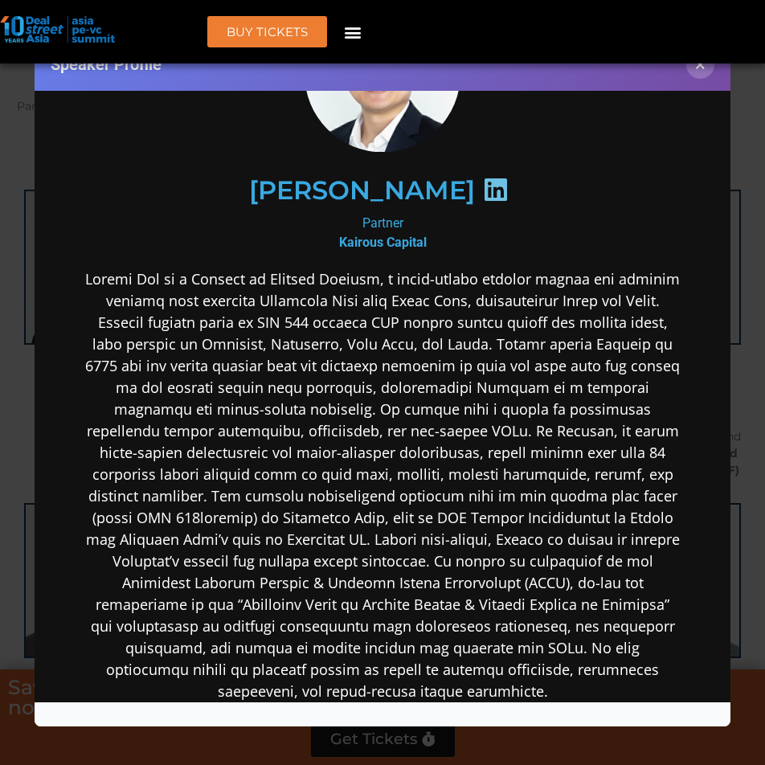
scroll to position [440, 0]
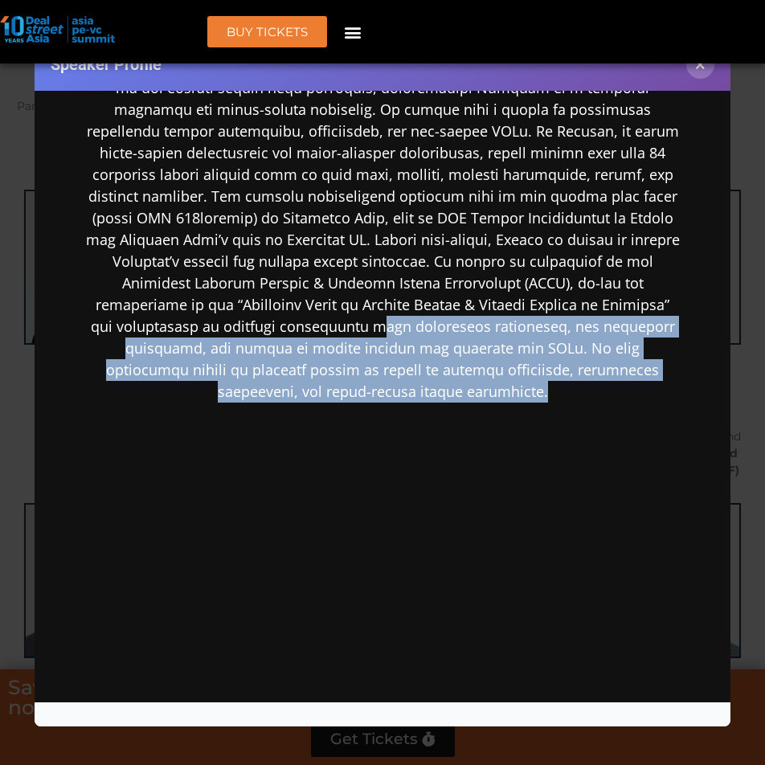
drag, startPoint x: 485, startPoint y: 380, endPoint x: 241, endPoint y: 334, distance: 247.9
click at [241, 334] on p at bounding box center [381, 185] width 597 height 434
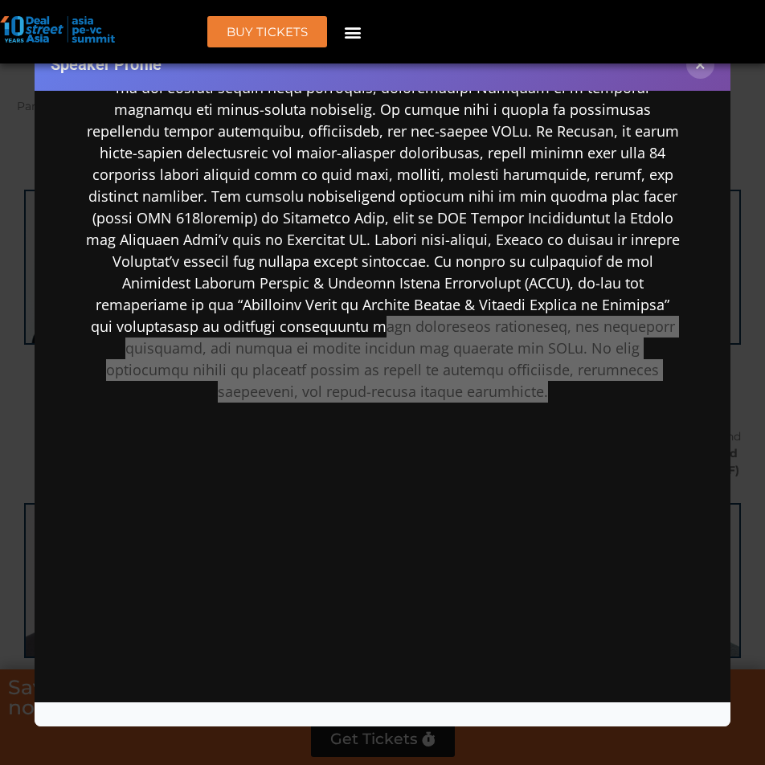
click at [12, 488] on div "Speaker Profile ×" at bounding box center [382, 382] width 765 height 765
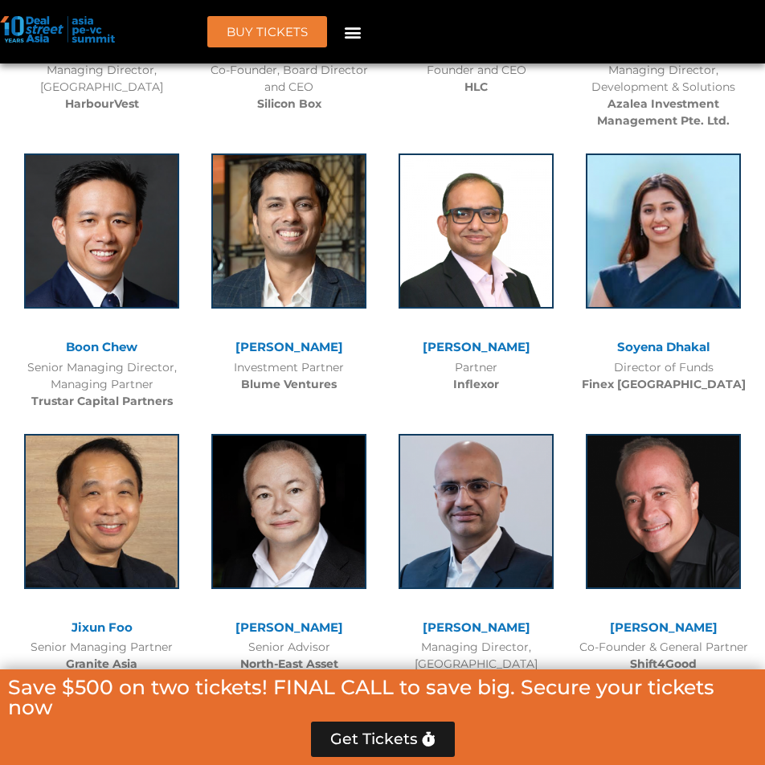
scroll to position [14867, 0]
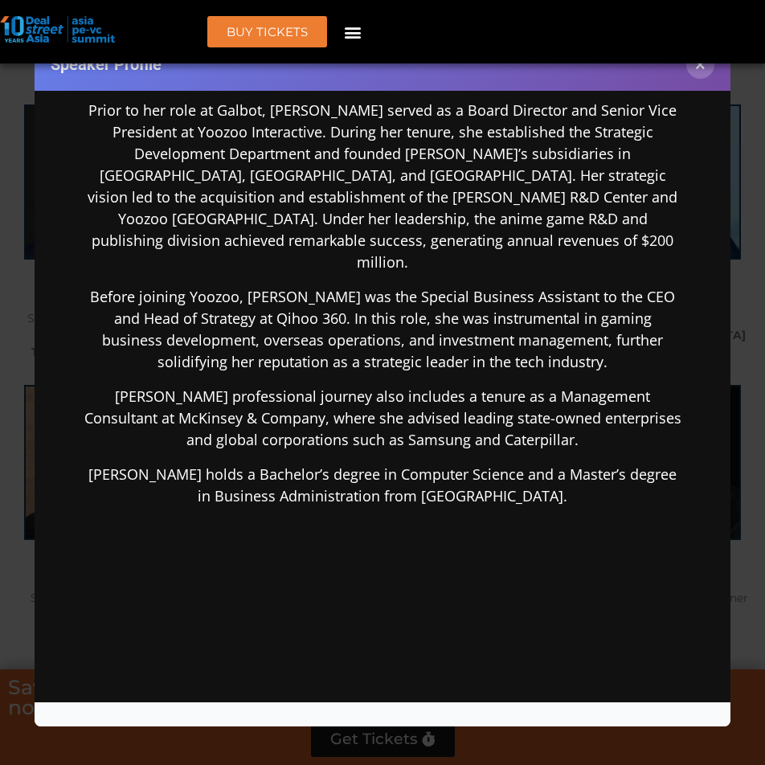
scroll to position [402, 0]
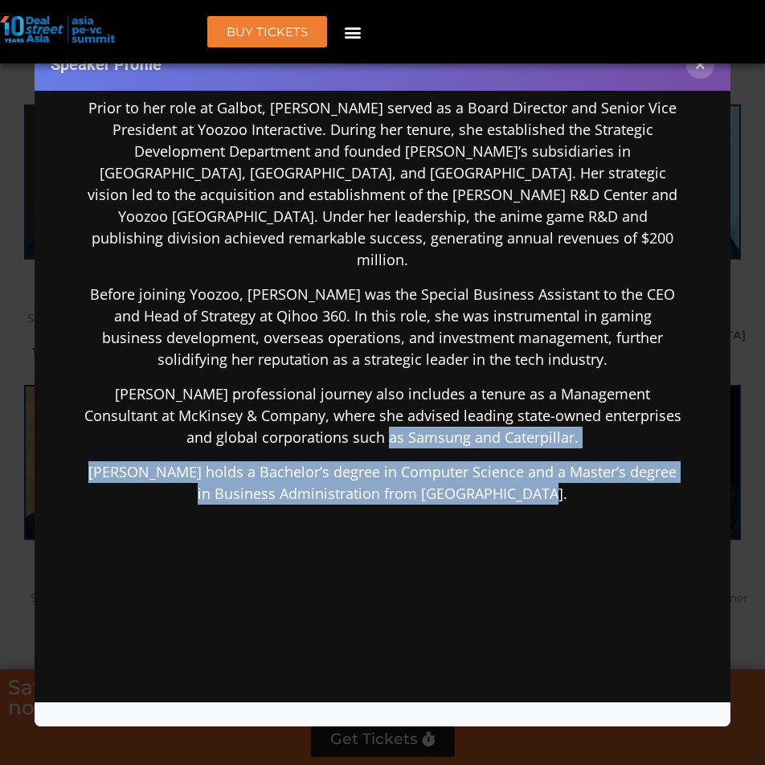
drag, startPoint x: 397, startPoint y: 518, endPoint x: 591, endPoint y: 489, distance: 195.9
click at [591, 489] on div "With over 15 years of experience in the internet industry, [PERSON_NAME] brings…" at bounding box center [381, 387] width 597 height 739
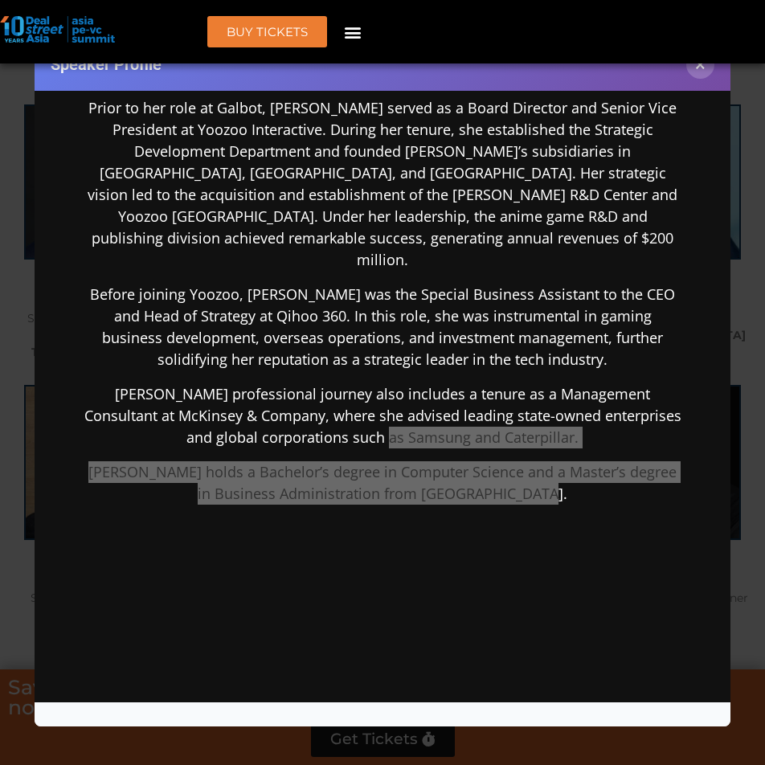
click at [14, 512] on div "Speaker Profile ×" at bounding box center [382, 382] width 765 height 765
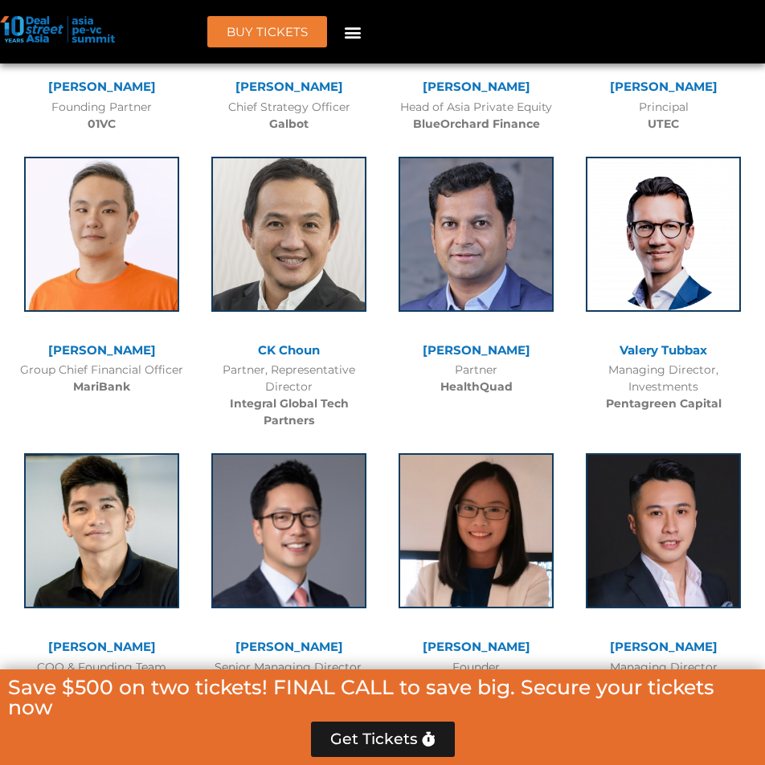
scroll to position [15671, 0]
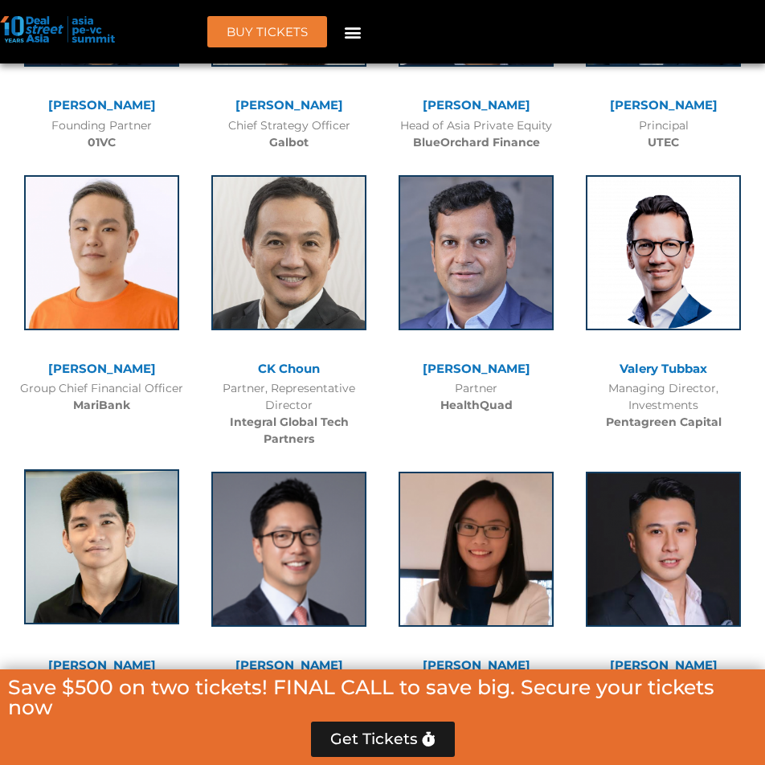
click at [122, 469] on img at bounding box center [101, 546] width 155 height 155
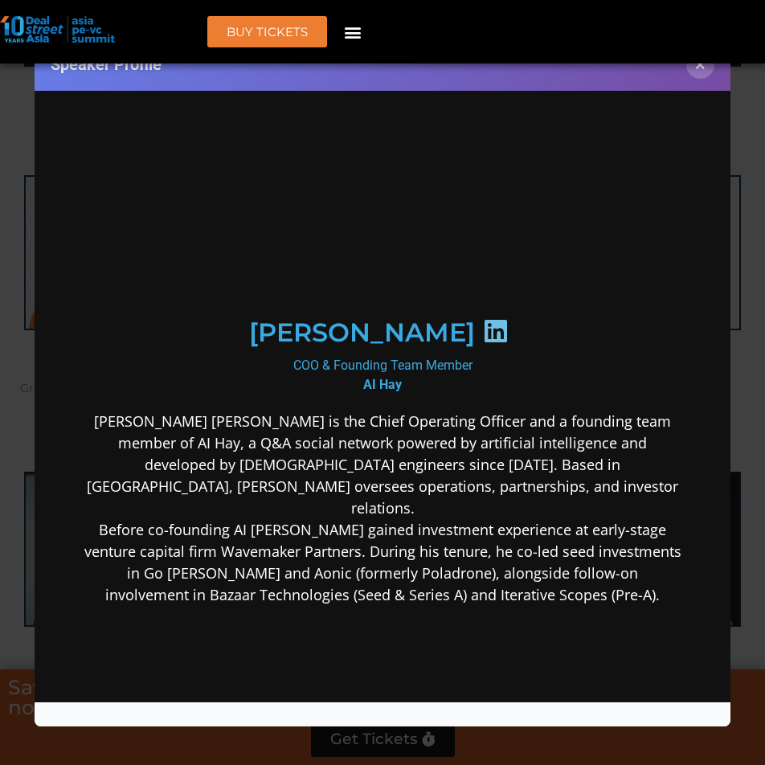
scroll to position [0, 0]
click at [10, 349] on div "Speaker Profile ×" at bounding box center [382, 382] width 765 height 765
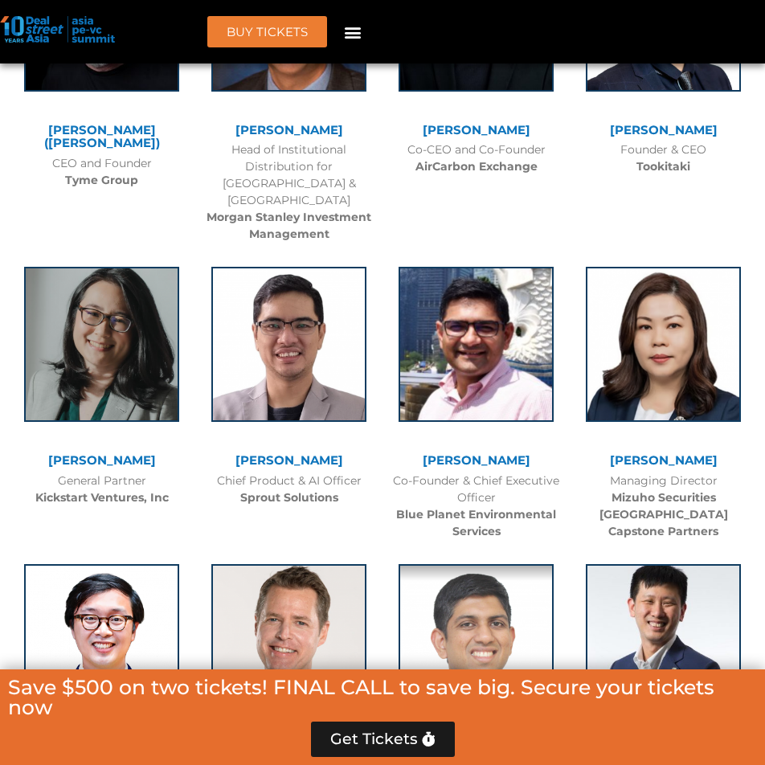
scroll to position [16796, 0]
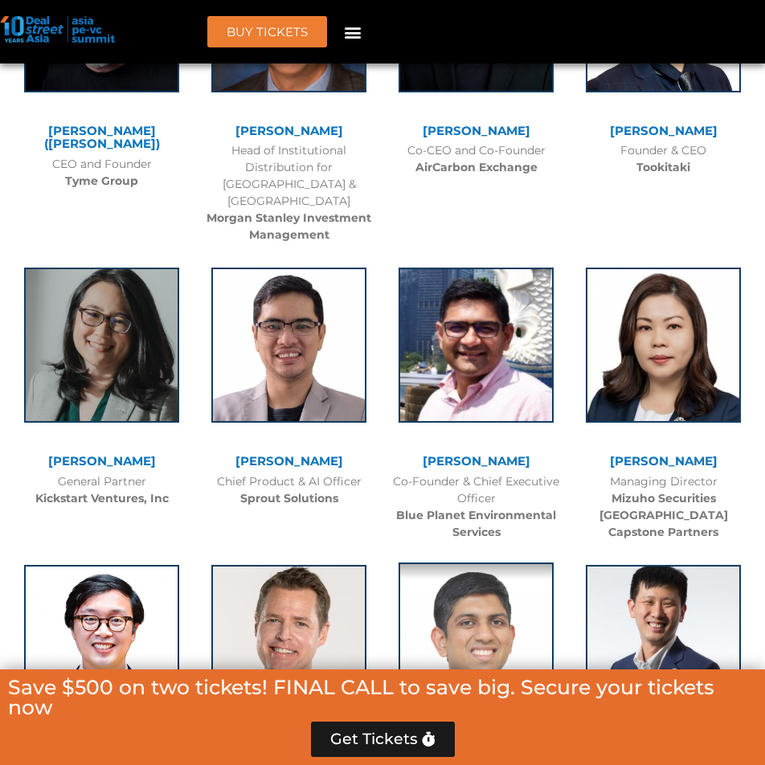
drag, startPoint x: 385, startPoint y: 279, endPoint x: 457, endPoint y: 146, distance: 151.0
click at [457, 563] on img at bounding box center [476, 640] width 155 height 155
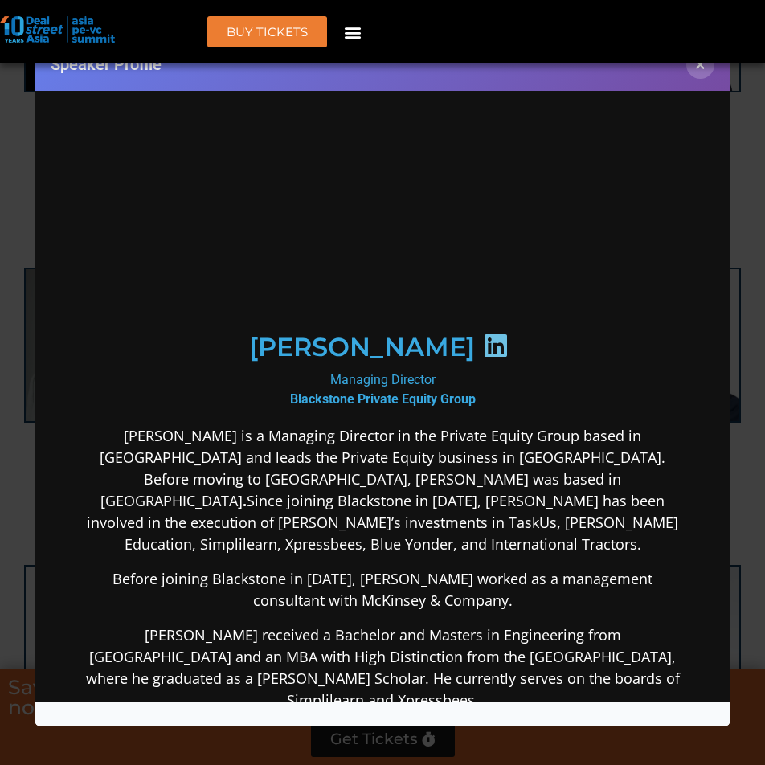
scroll to position [0, 0]
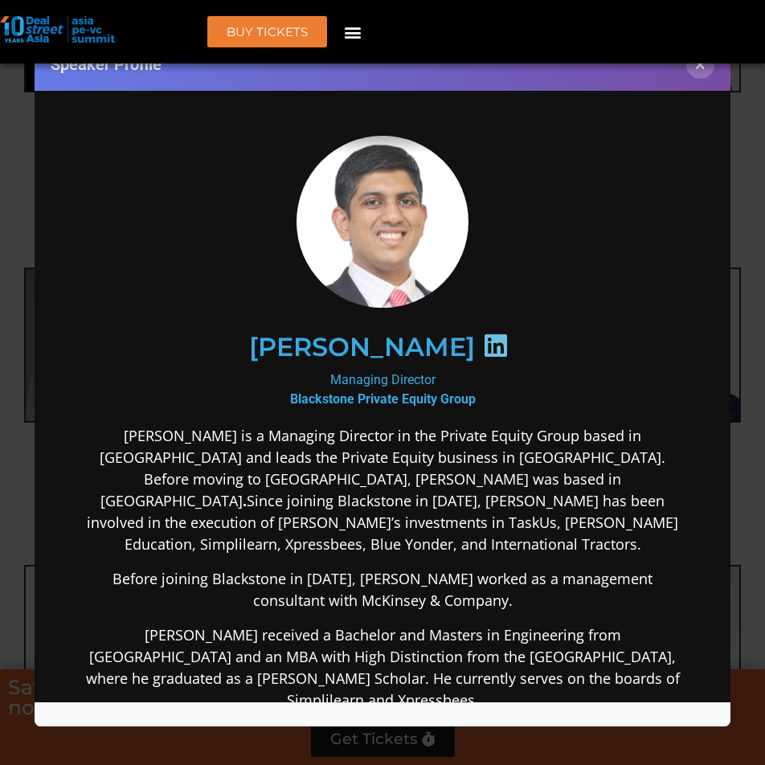
drag, startPoint x: 545, startPoint y: 679, endPoint x: 176, endPoint y: 640, distance: 370.9
click at [176, 640] on p "[PERSON_NAME] received a Bachelor and Masters in Engineering from [GEOGRAPHIC_D…" at bounding box center [381, 667] width 597 height 87
drag, startPoint x: 215, startPoint y: 599, endPoint x: 466, endPoint y: 661, distance: 258.5
click at [466, 668] on p "[PERSON_NAME] received a Bachelor and Masters in Engineering from [GEOGRAPHIC_D…" at bounding box center [381, 667] width 597 height 87
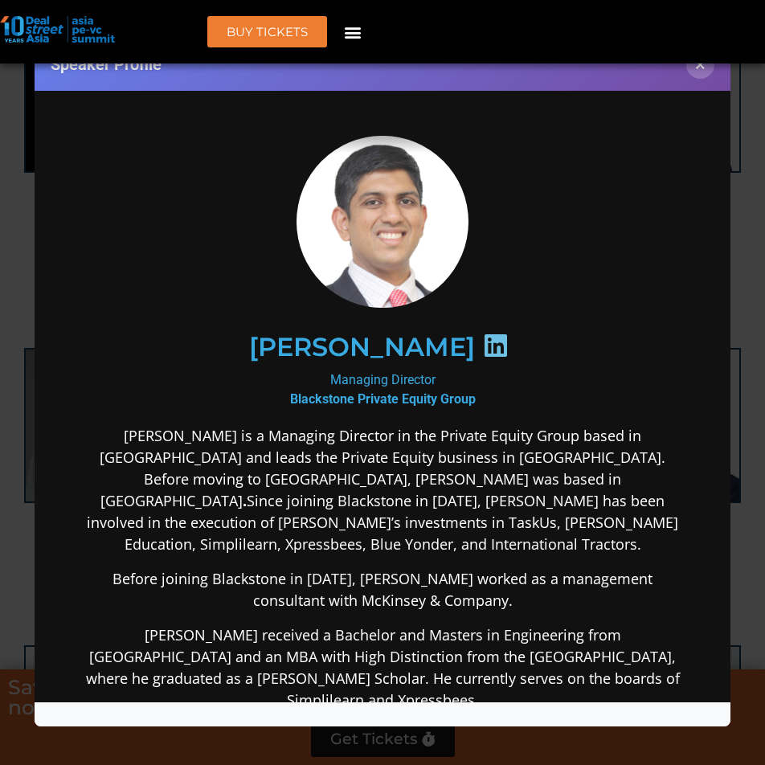
click at [460, 324] on div "[PERSON_NAME]" at bounding box center [382, 346] width 538 height 83
click at [498, 344] on icon at bounding box center [495, 345] width 26 height 26
click at [394, 356] on h2 "[PERSON_NAME]" at bounding box center [361, 347] width 226 height 26
click at [350, 409] on div "[PERSON_NAME]" at bounding box center [381, 346] width 597 height 142
